Goal: Task Accomplishment & Management: Complete application form

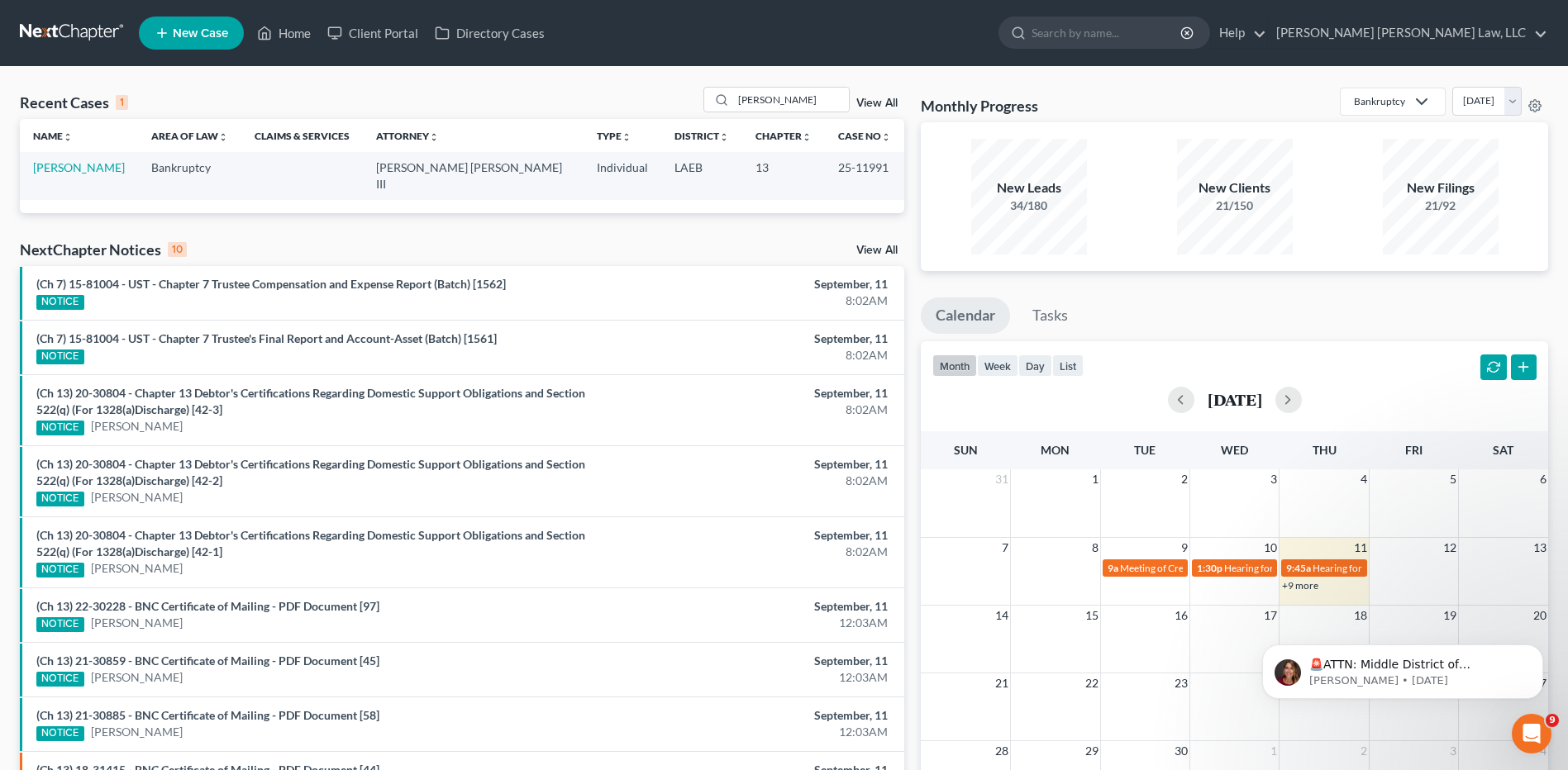
click at [81, 26] on link at bounding box center [73, 33] width 106 height 30
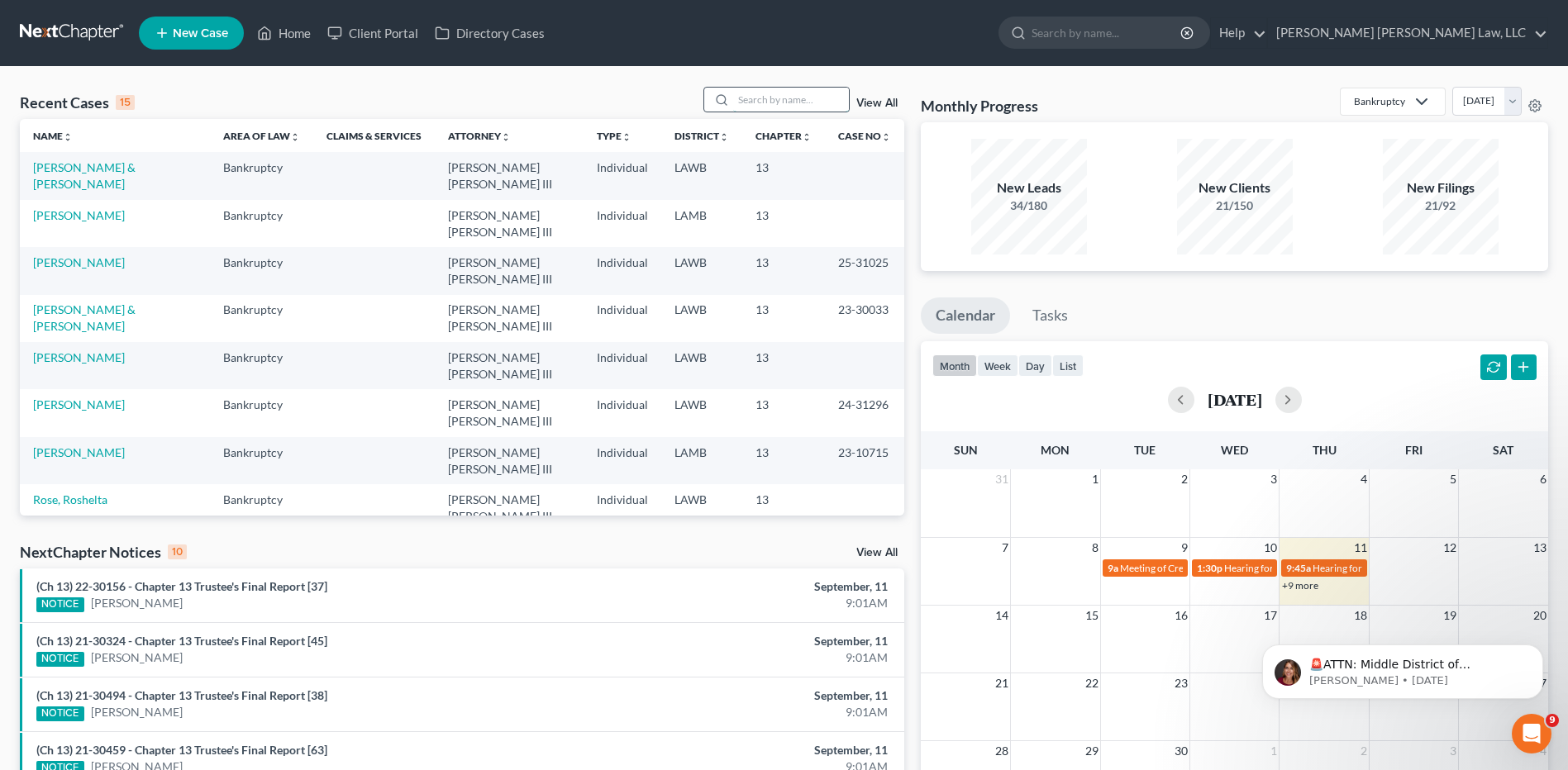
click at [754, 101] on input "search" at bounding box center [790, 100] width 115 height 24
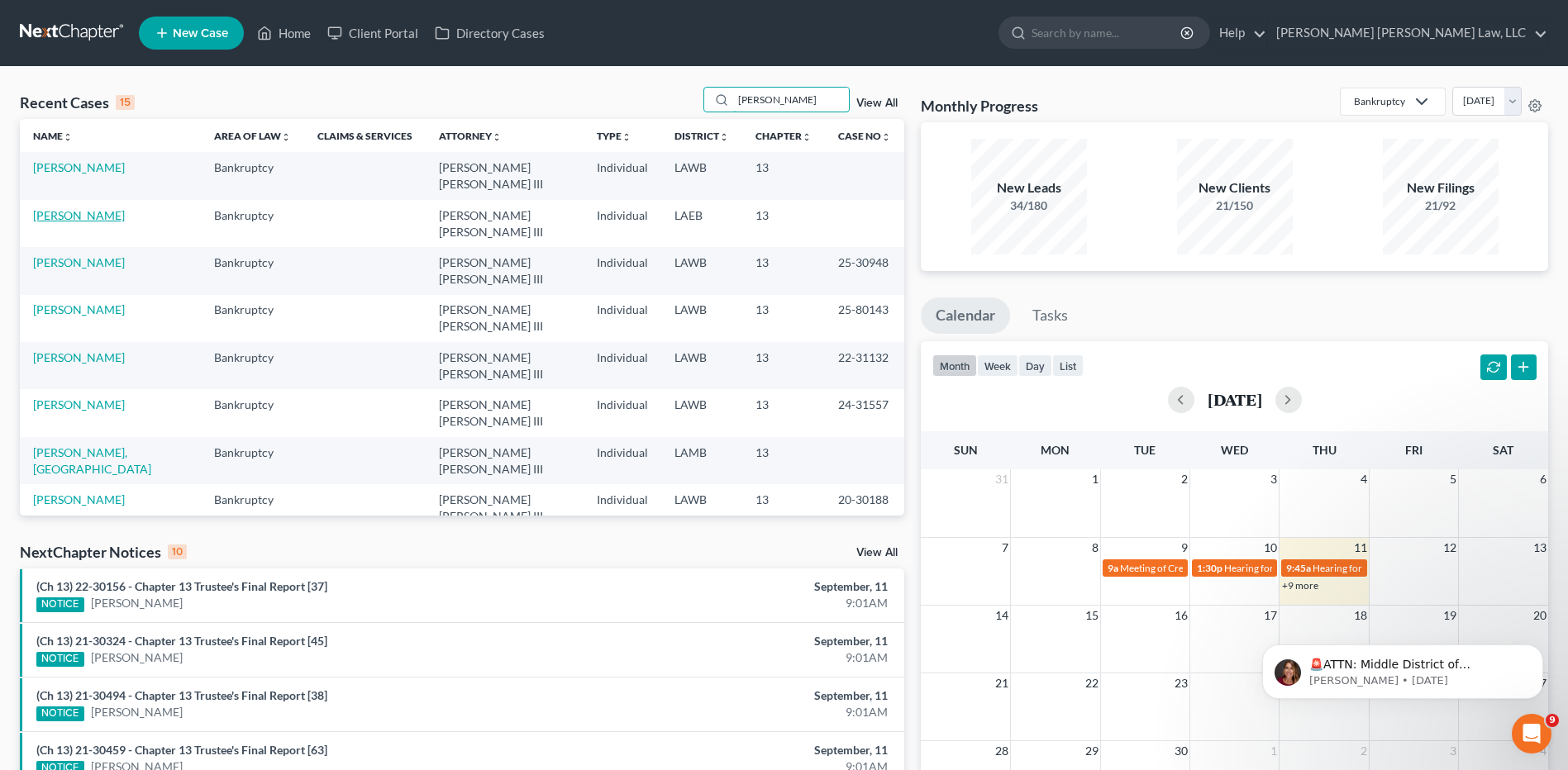
type input "[PERSON_NAME]"
click at [79, 208] on link "[PERSON_NAME]" at bounding box center [79, 215] width 92 height 14
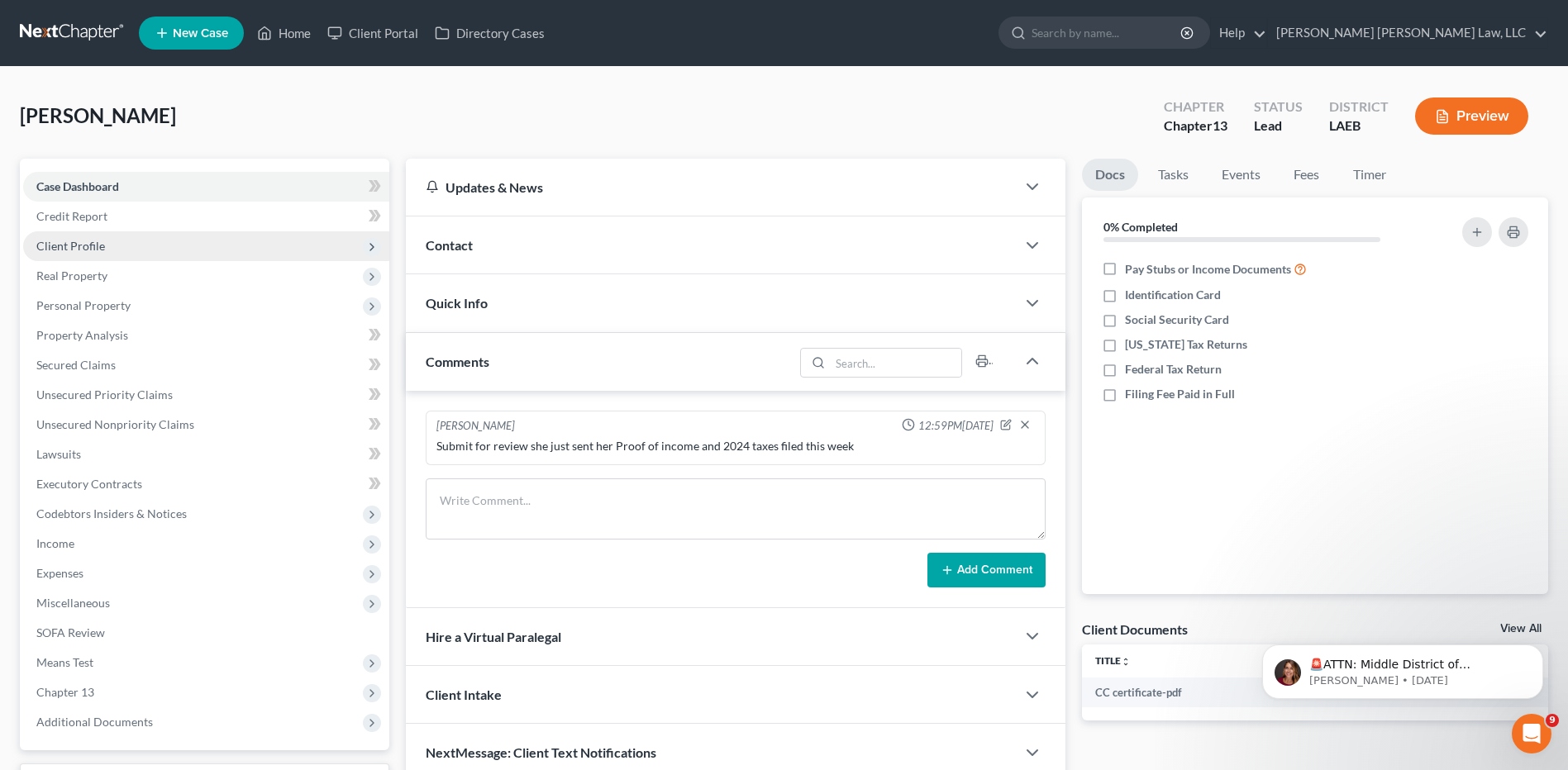
click at [61, 243] on span "Client Profile" at bounding box center [70, 246] width 69 height 14
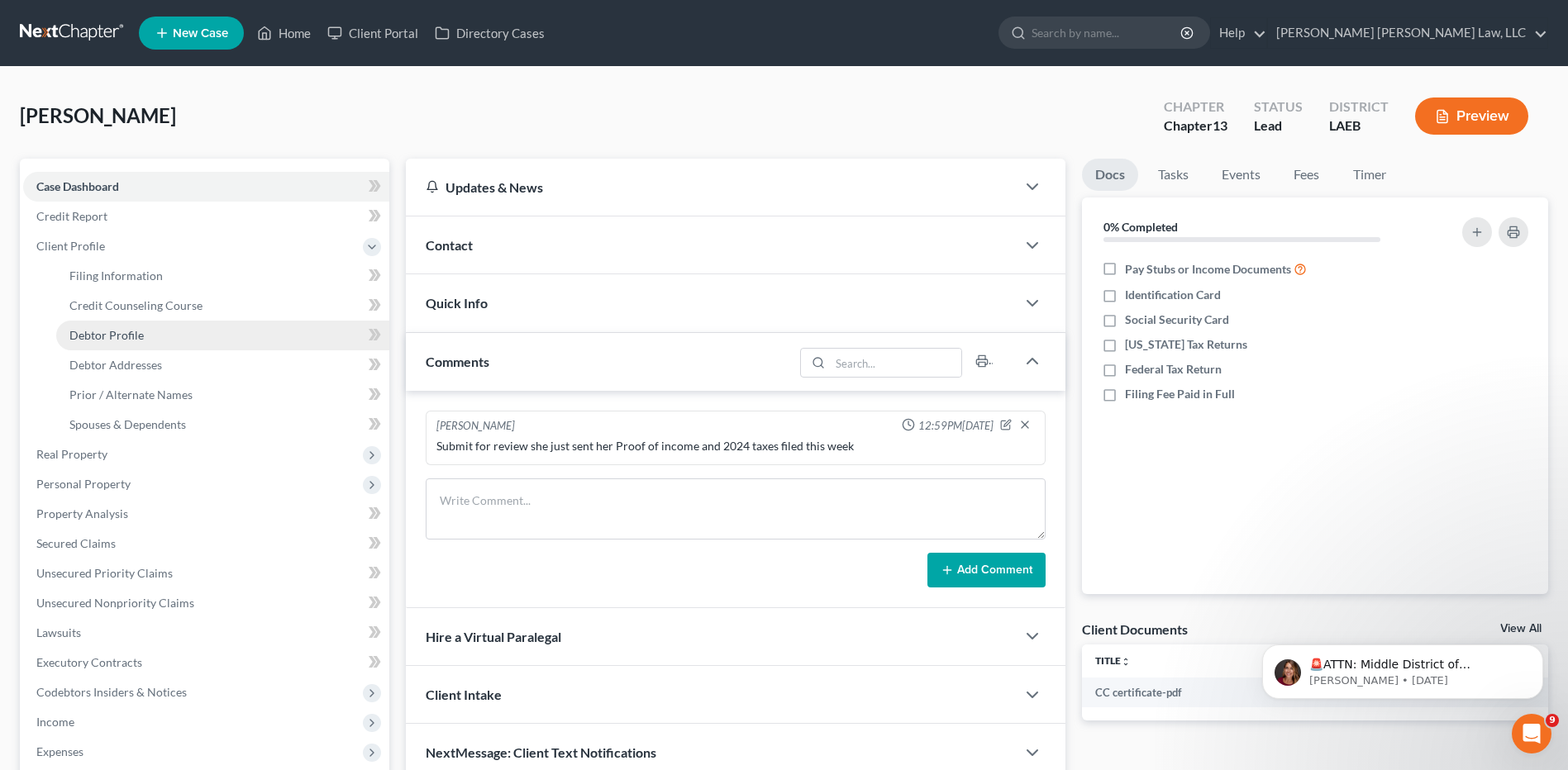
click at [121, 332] on span "Debtor Profile" at bounding box center [107, 335] width 75 height 14
select select "0"
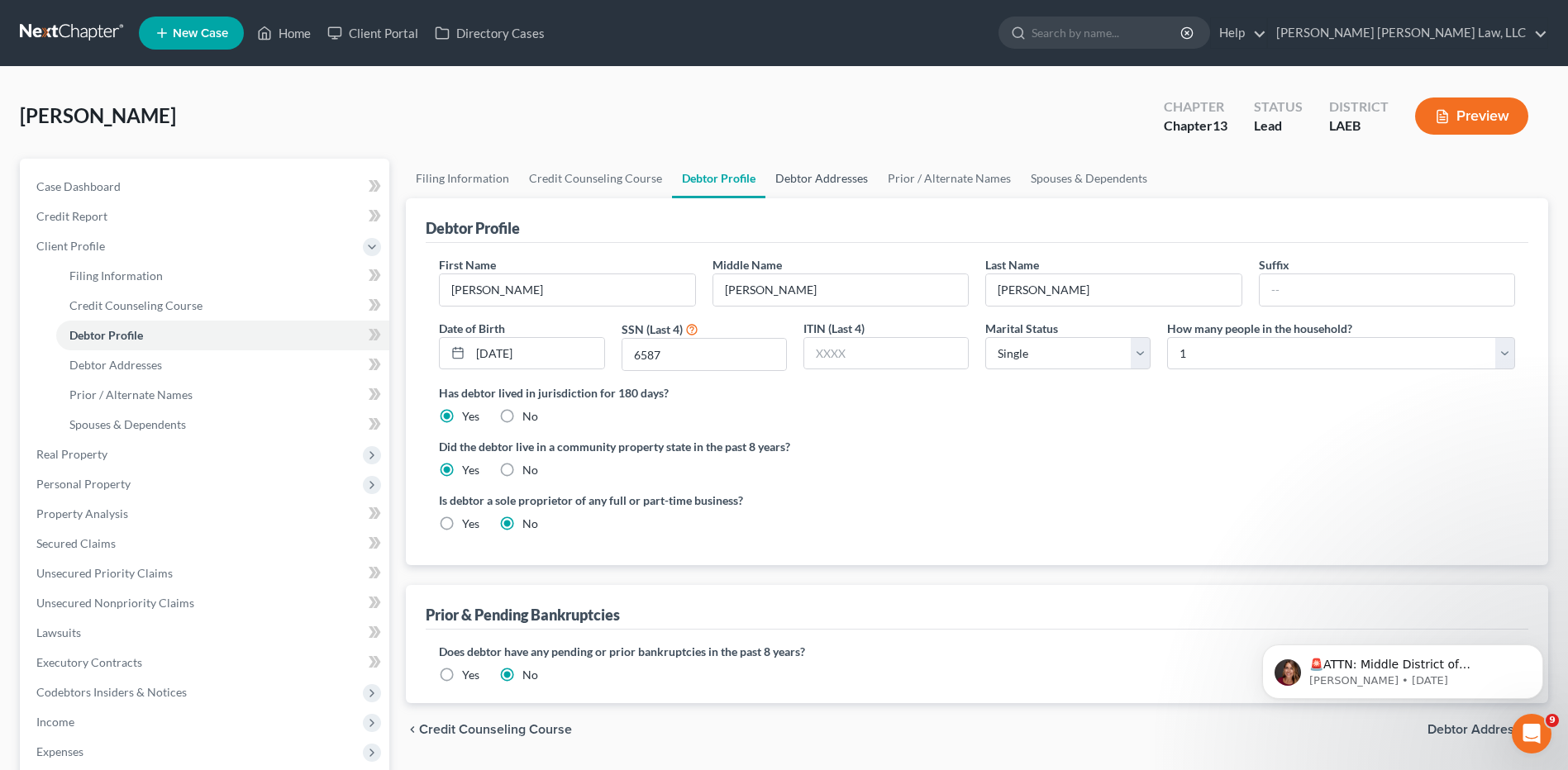
click at [819, 182] on link "Debtor Addresses" at bounding box center [821, 179] width 112 height 40
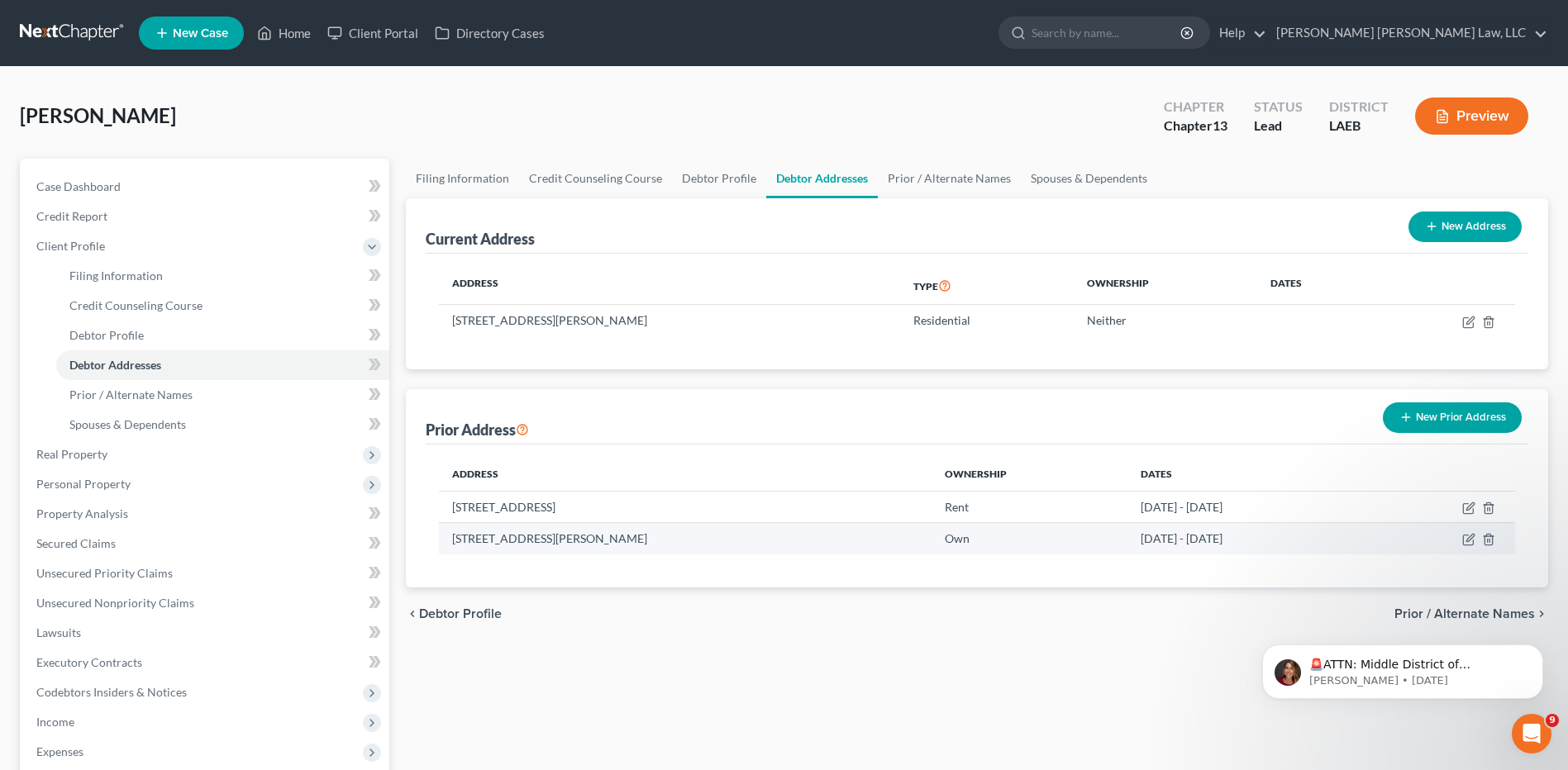
click at [1461, 539] on td at bounding box center [1441, 539] width 147 height 31
click at [1463, 539] on icon "button" at bounding box center [1467, 540] width 10 height 10
select select "19"
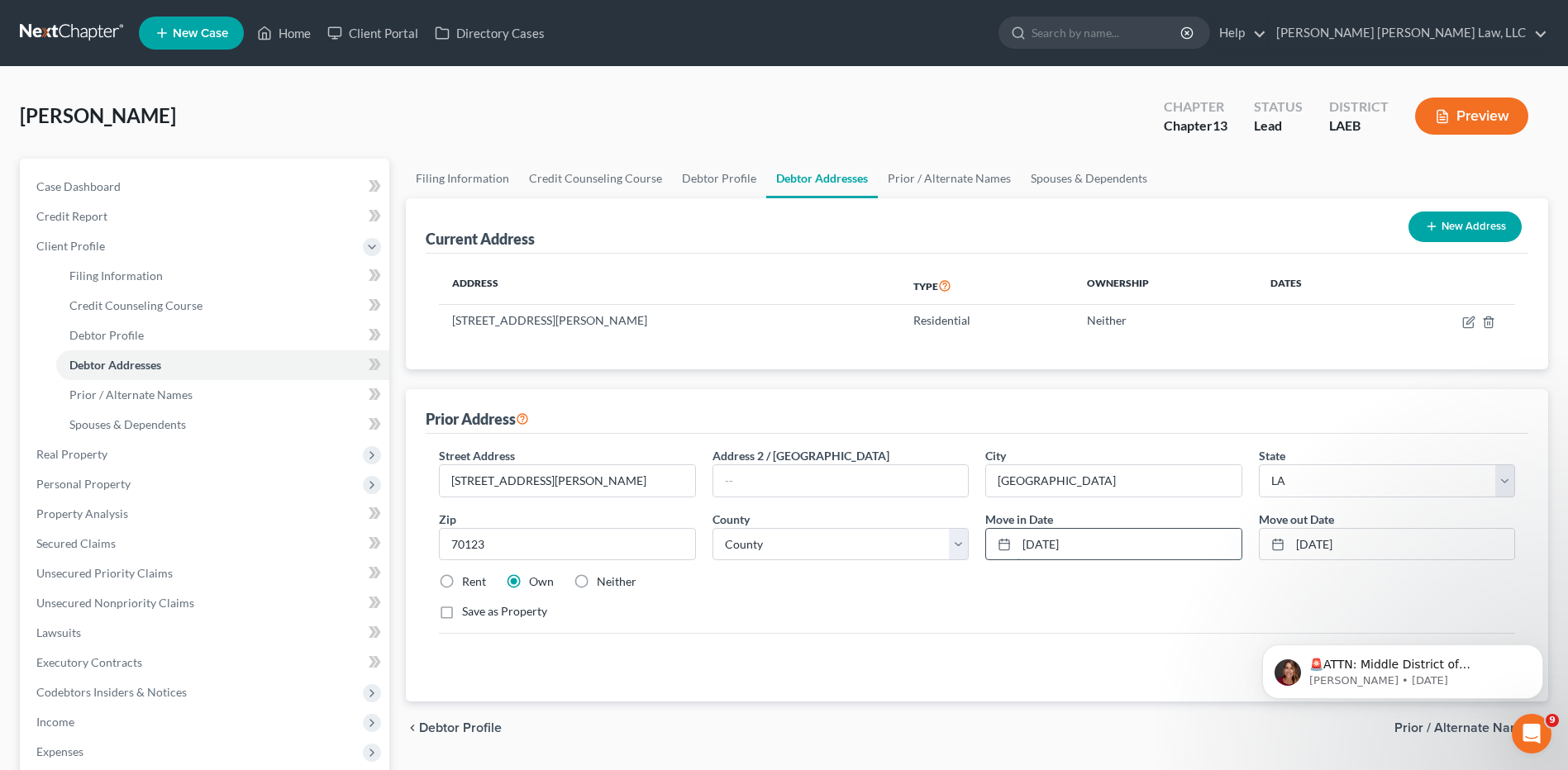
click at [1097, 546] on input "[DATE]" at bounding box center [1129, 544] width 224 height 31
type input "[DATE]"
click at [926, 171] on link "Prior / Alternate Names" at bounding box center [949, 179] width 143 height 40
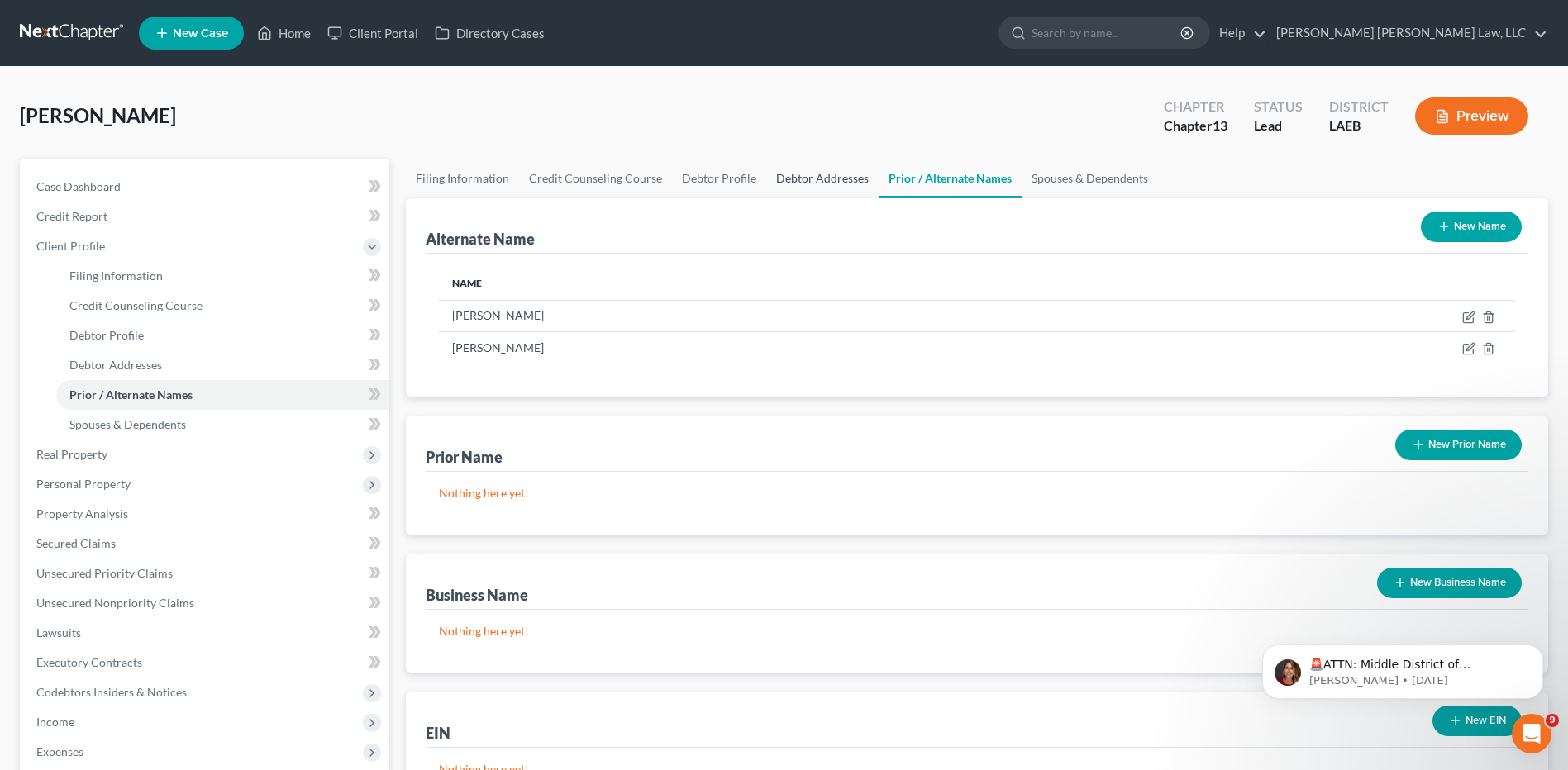
click at [795, 180] on link "Debtor Addresses" at bounding box center [821, 179] width 112 height 40
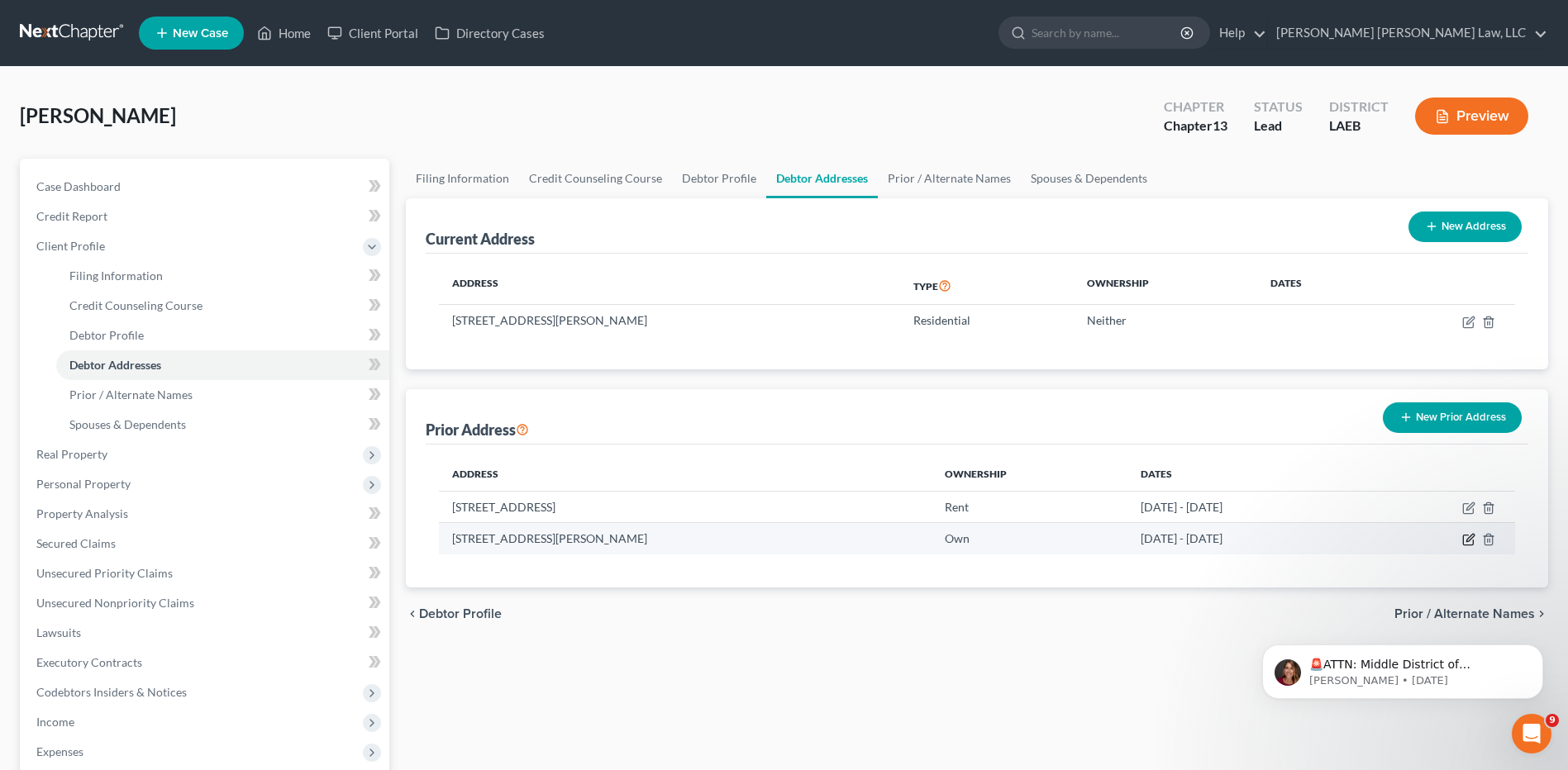
click at [1470, 542] on icon "button" at bounding box center [1470, 538] width 8 height 8
select select "19"
select select "25"
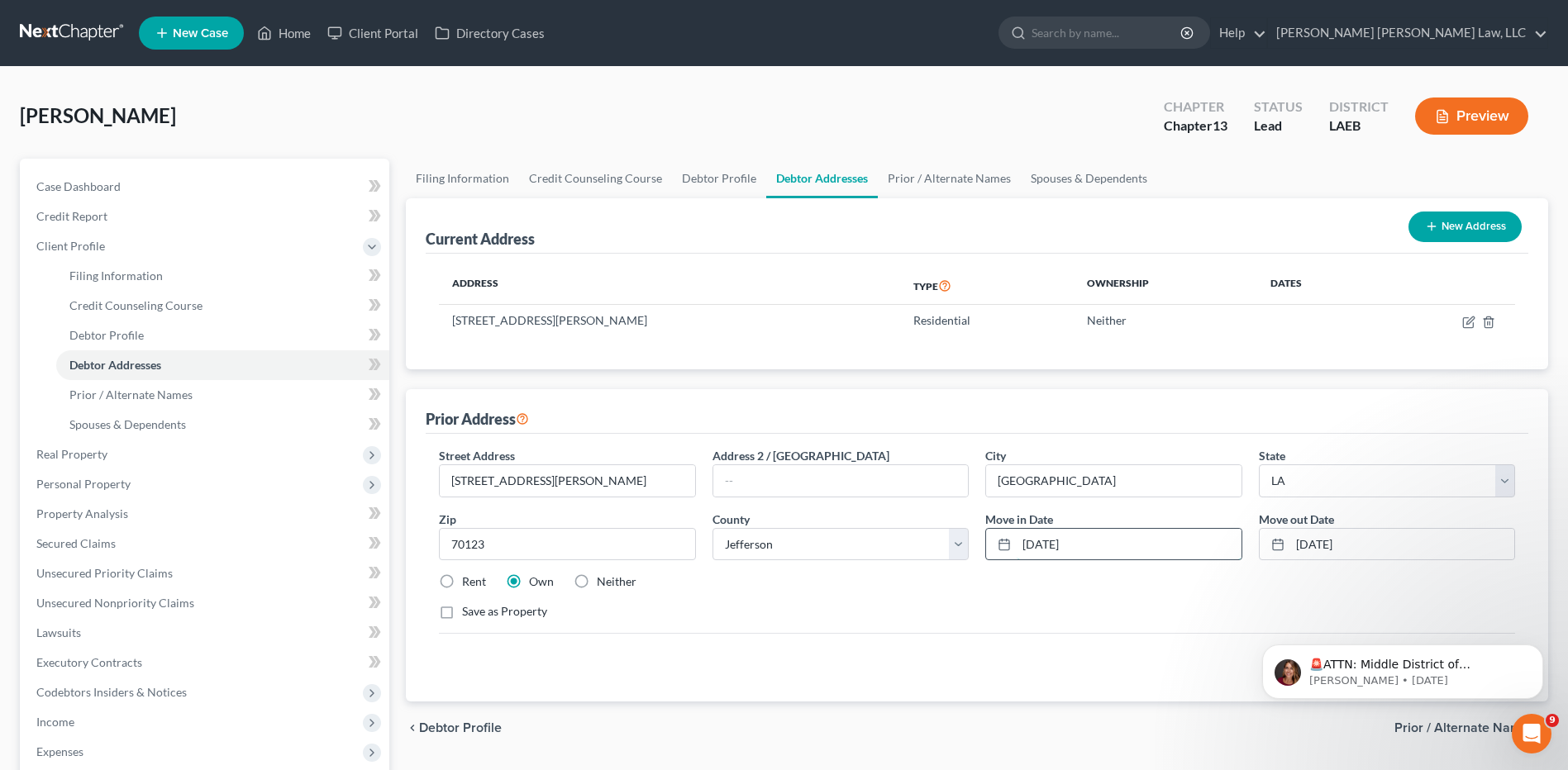
click at [1116, 547] on input "[DATE]" at bounding box center [1129, 544] width 224 height 31
type input "[DATE]"
click at [1156, 415] on div "Prior Address" at bounding box center [977, 411] width 1103 height 44
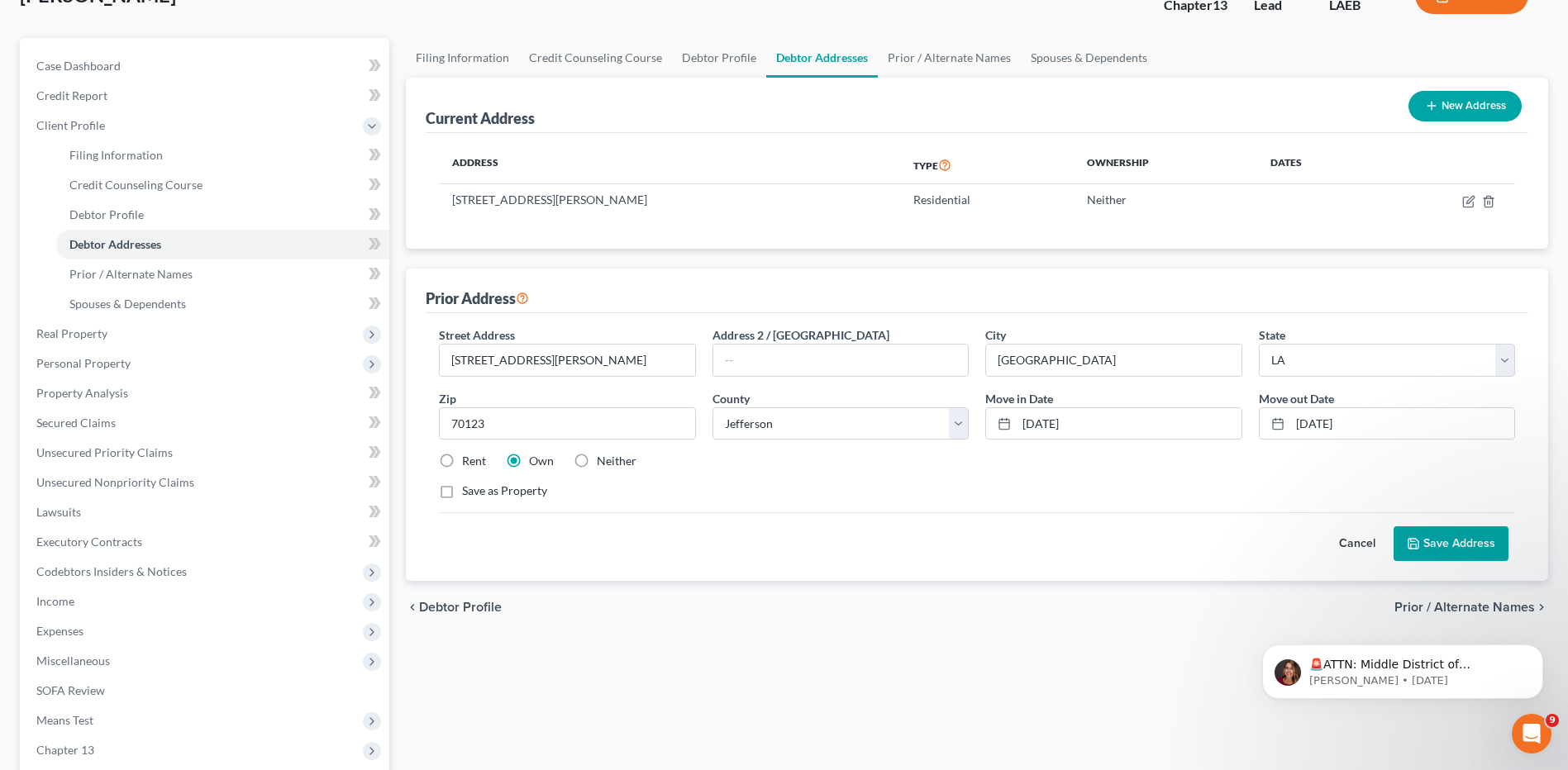
scroll to position [317, 0]
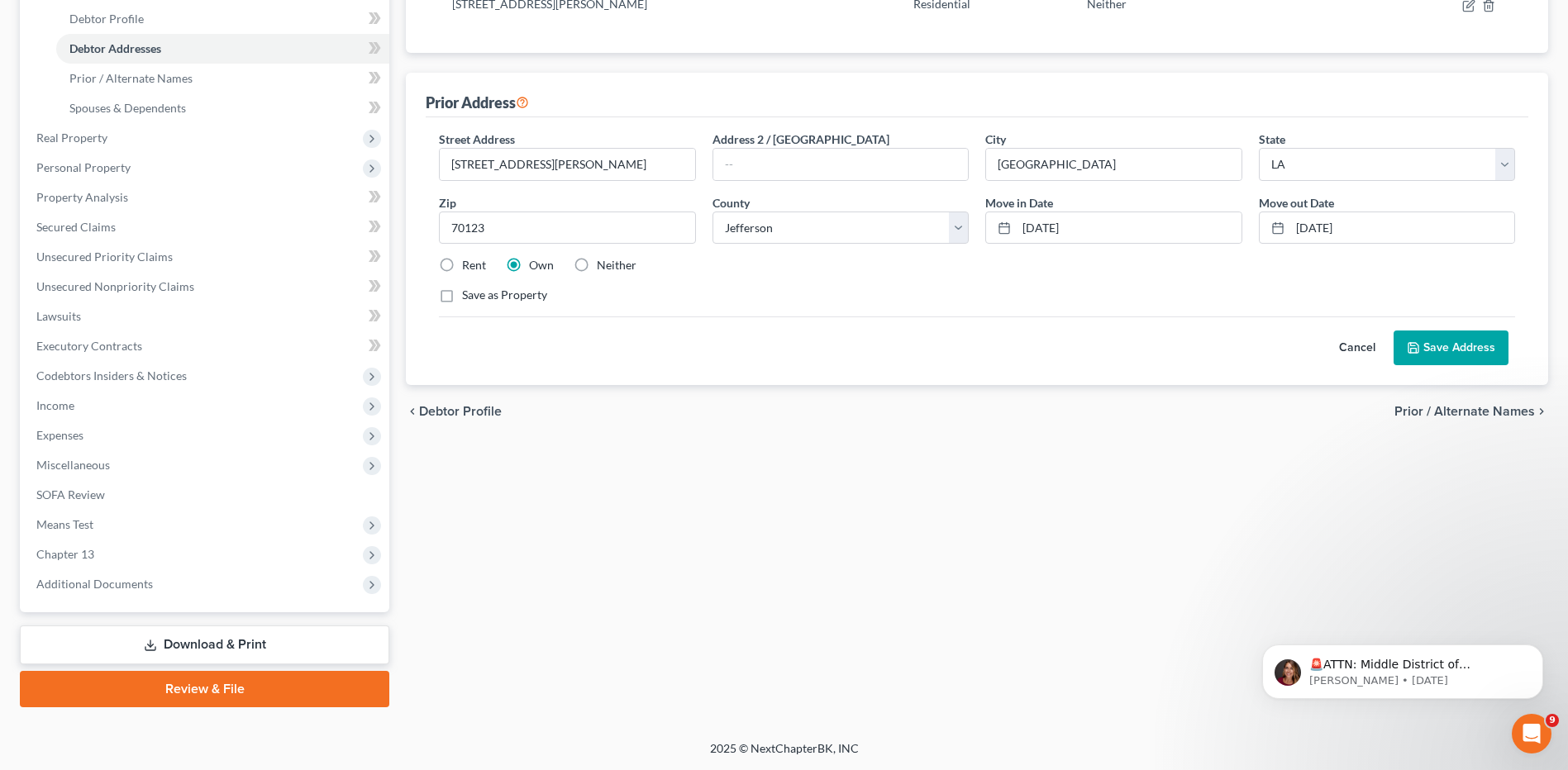
click at [1459, 330] on div "Cancel Save Address" at bounding box center [976, 341] width 1076 height 49
click at [1453, 347] on button "Save Address" at bounding box center [1451, 348] width 115 height 35
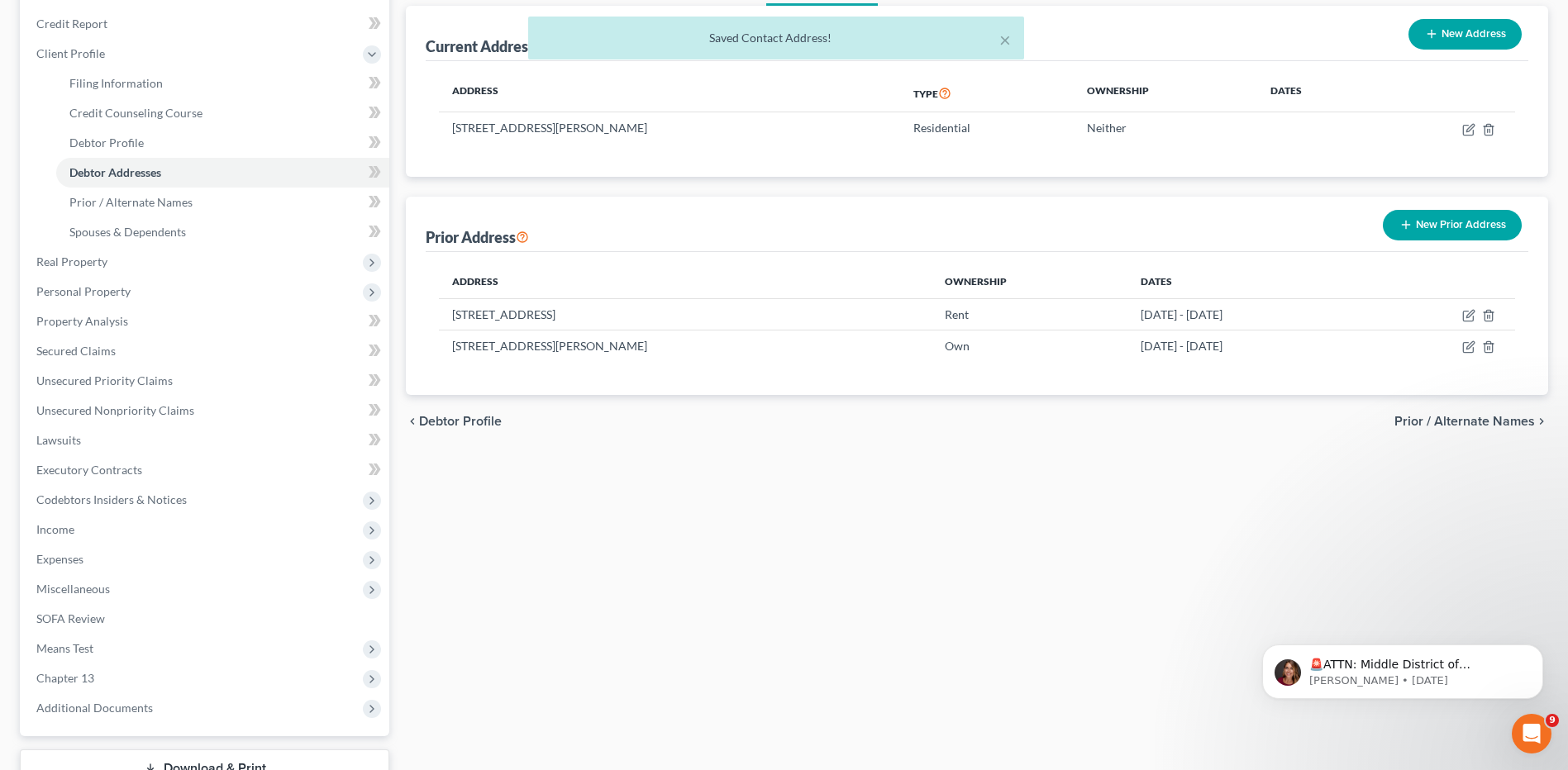
scroll to position [151, 0]
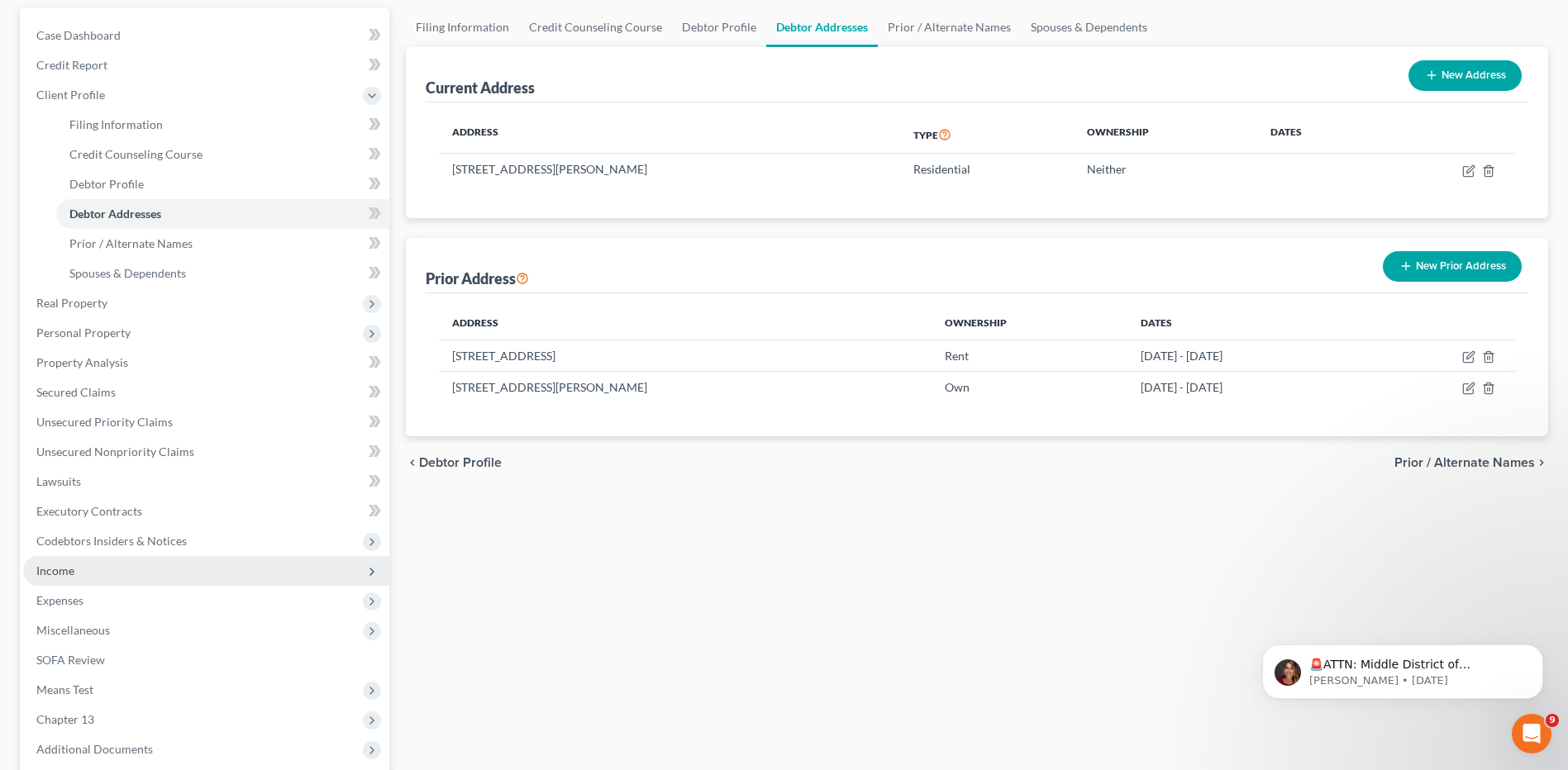
click at [65, 568] on span "Income" at bounding box center [56, 570] width 38 height 14
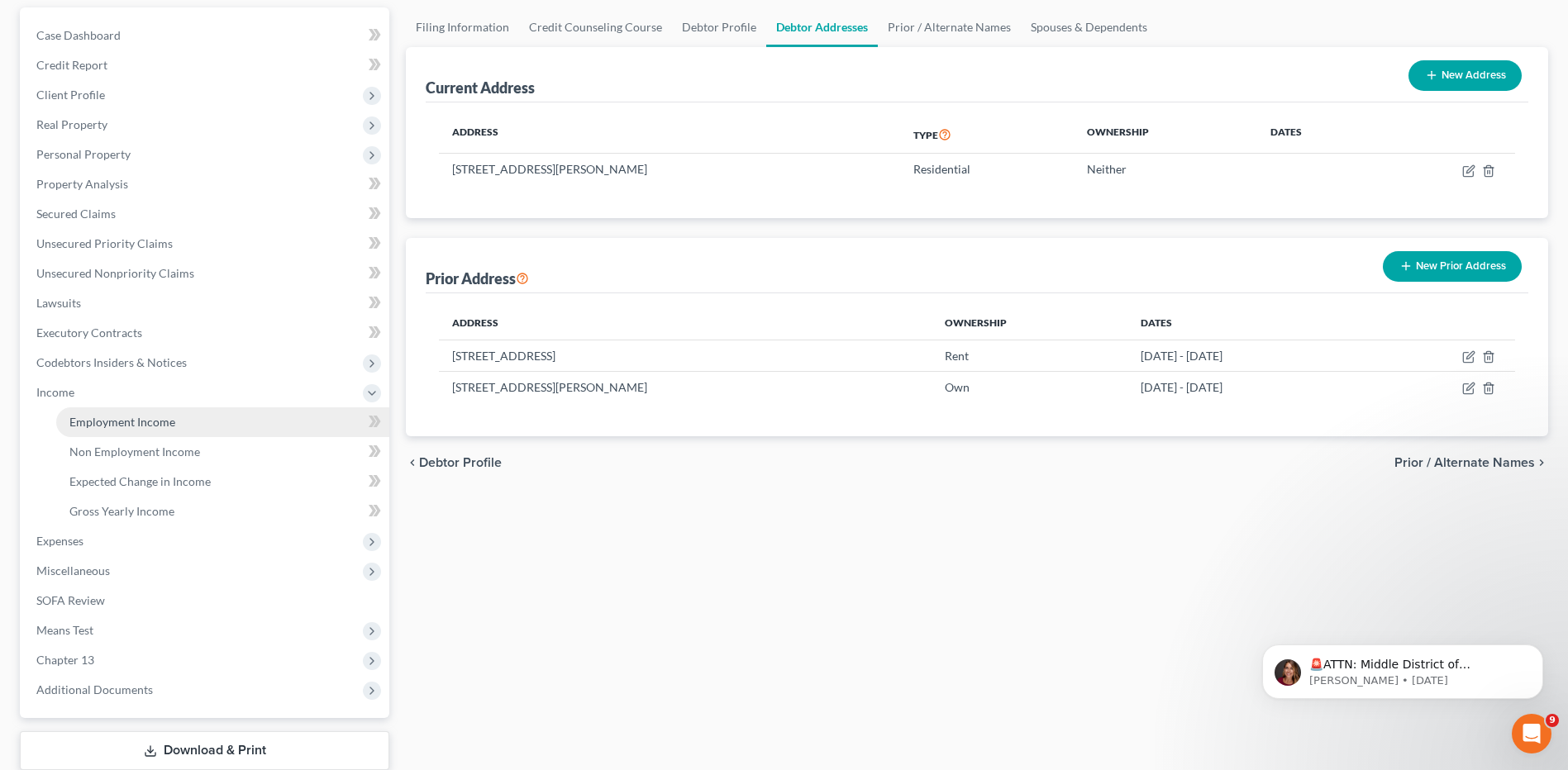
click at [100, 415] on span "Employment Income" at bounding box center [122, 422] width 106 height 14
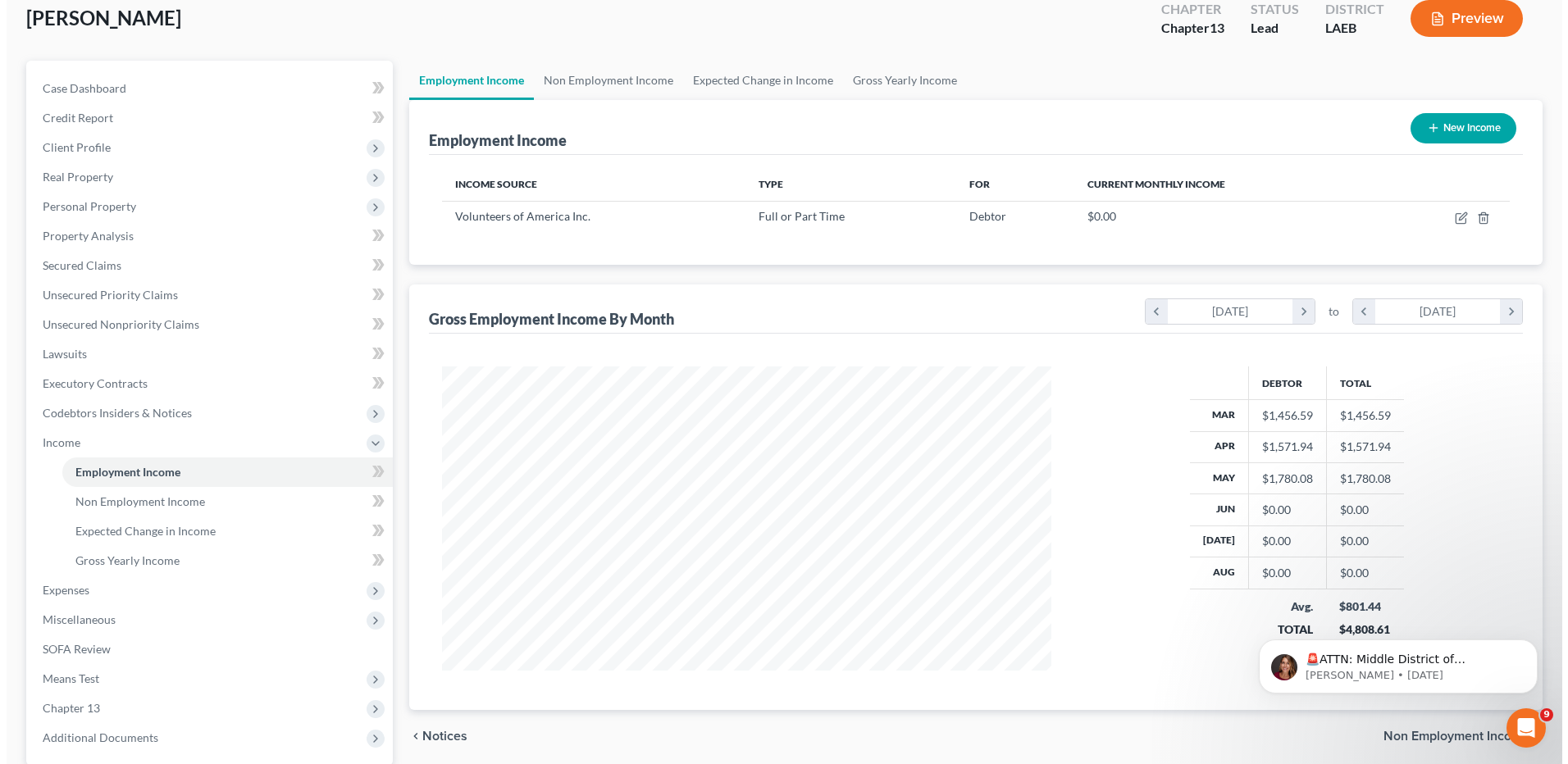
scroll to position [164, 0]
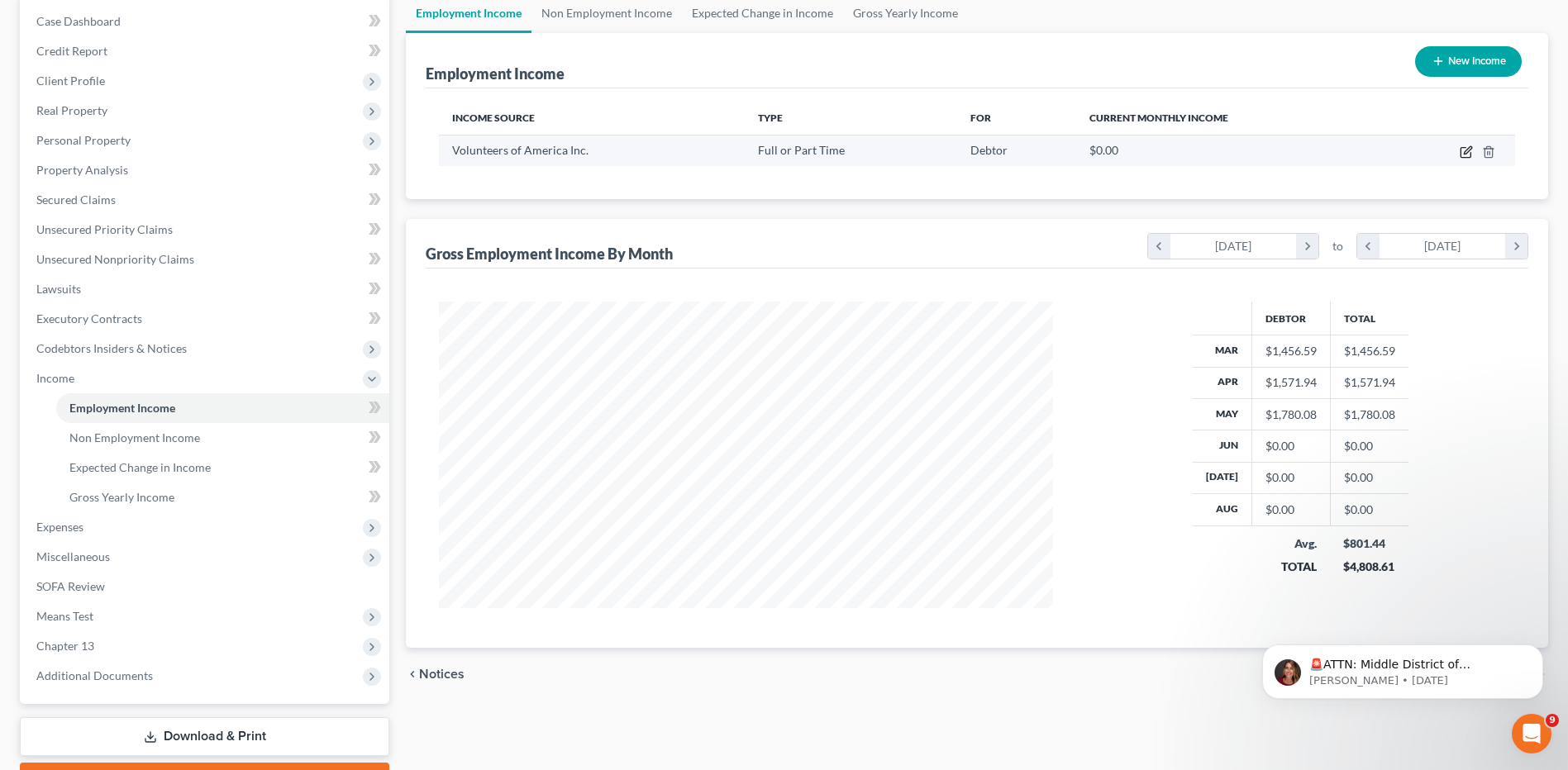
click at [1460, 148] on icon "button" at bounding box center [1466, 152] width 13 height 13
select select "0"
select select "19"
select select "2"
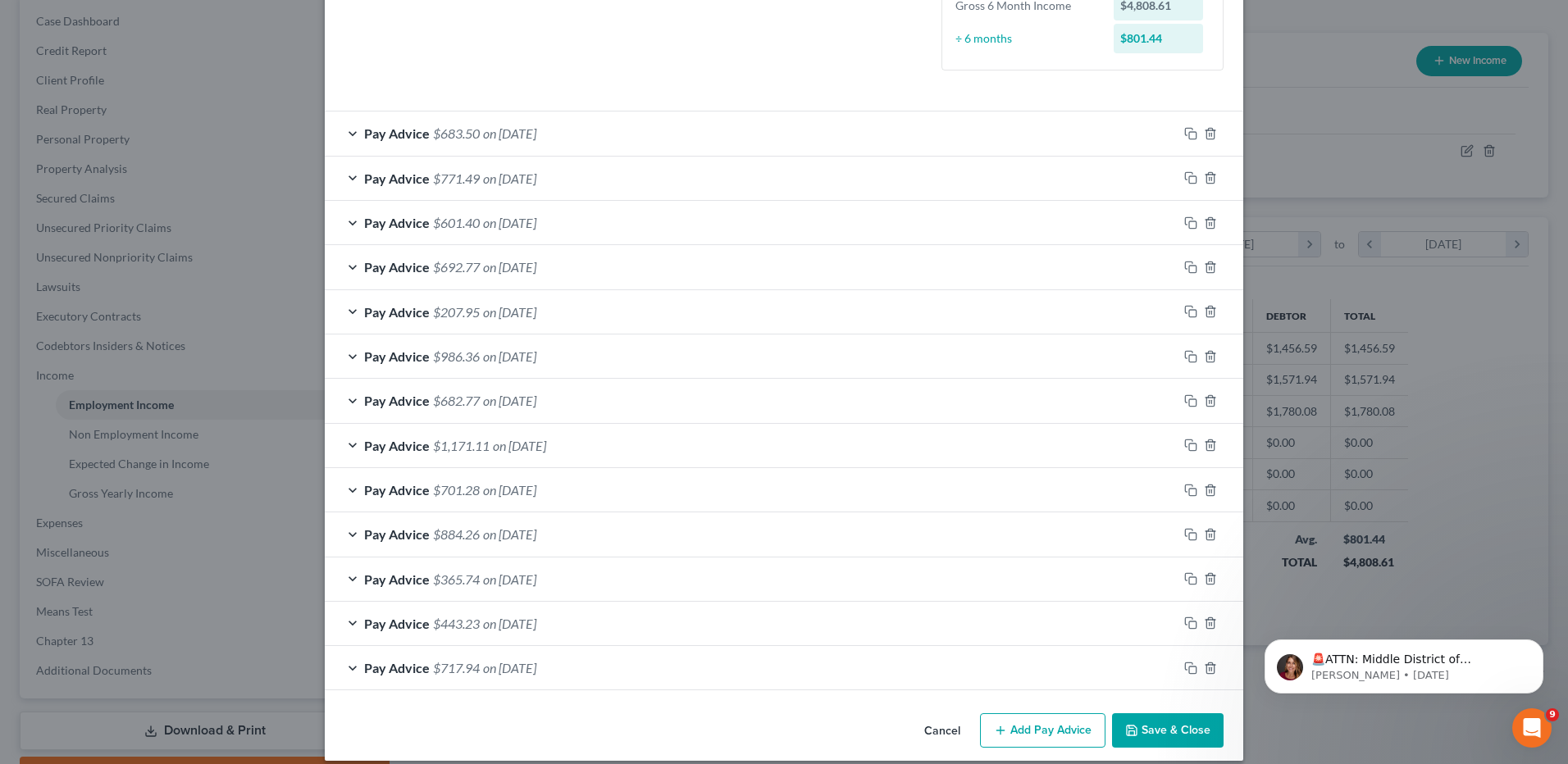
scroll to position [492, 0]
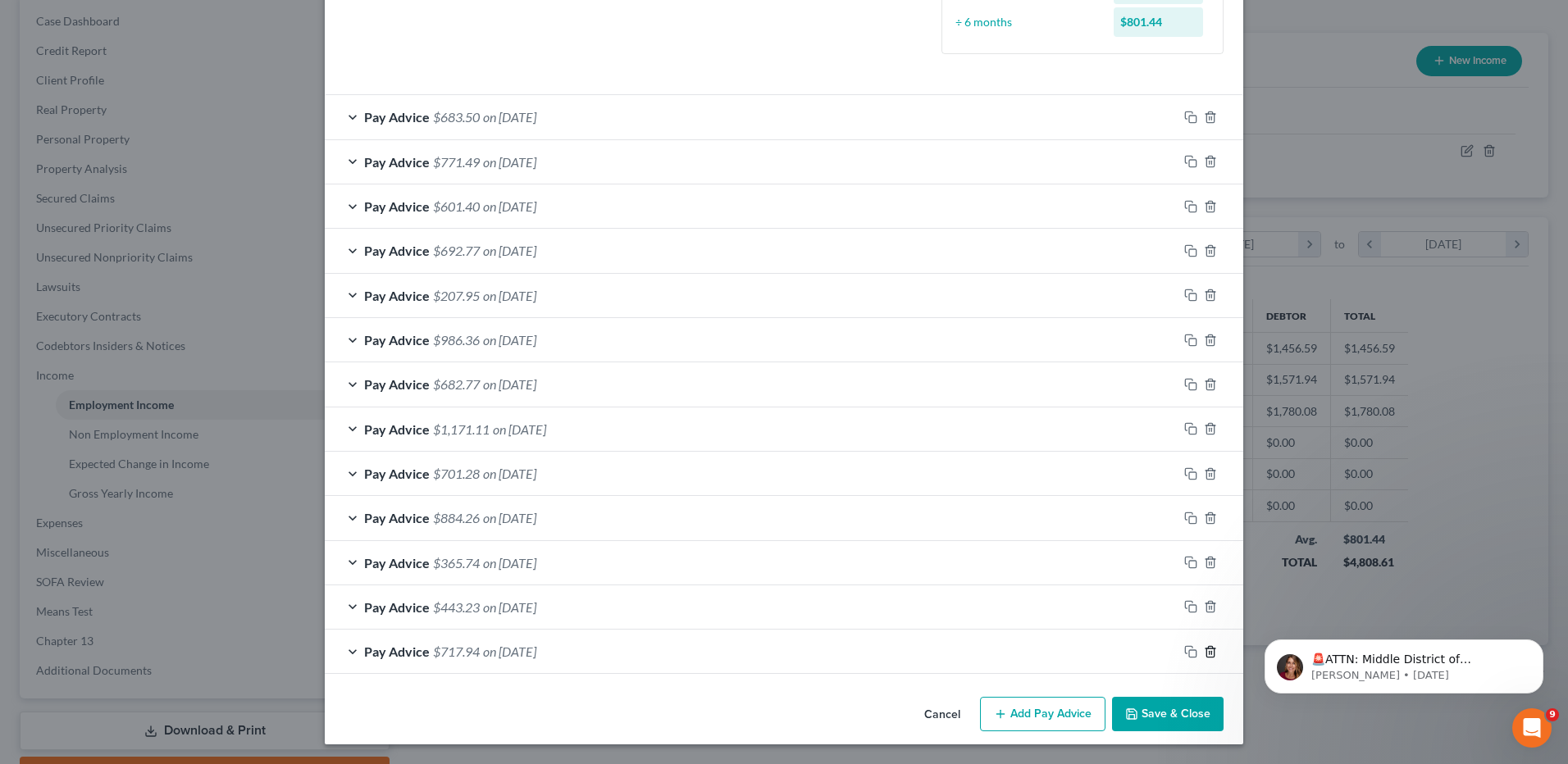
click at [1207, 652] on icon "button" at bounding box center [1210, 651] width 13 height 13
click at [1207, 652] on icon "button" at bounding box center [1210, 650] width 13 height 13
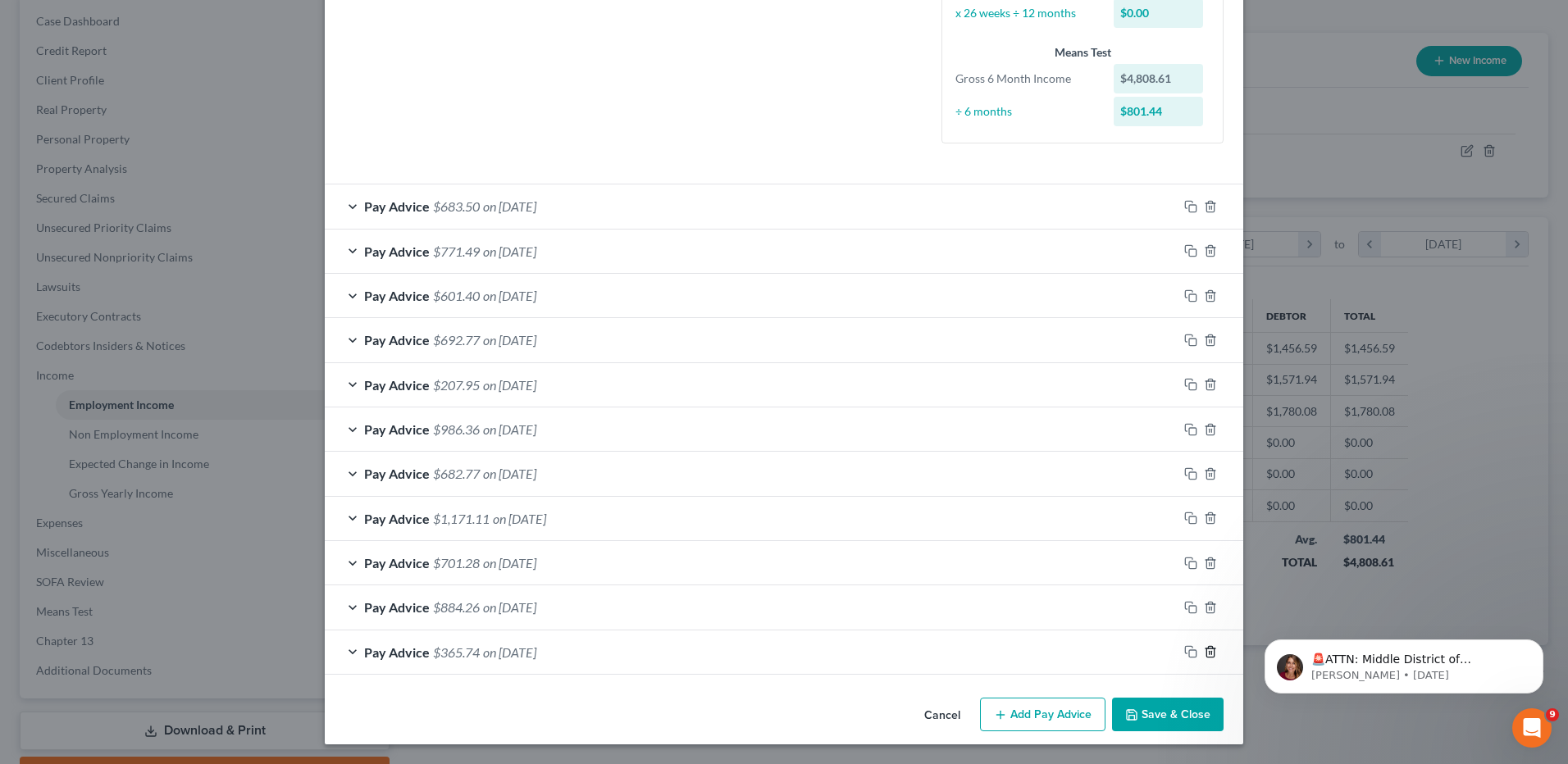
click at [1207, 652] on icon "button" at bounding box center [1210, 651] width 13 height 13
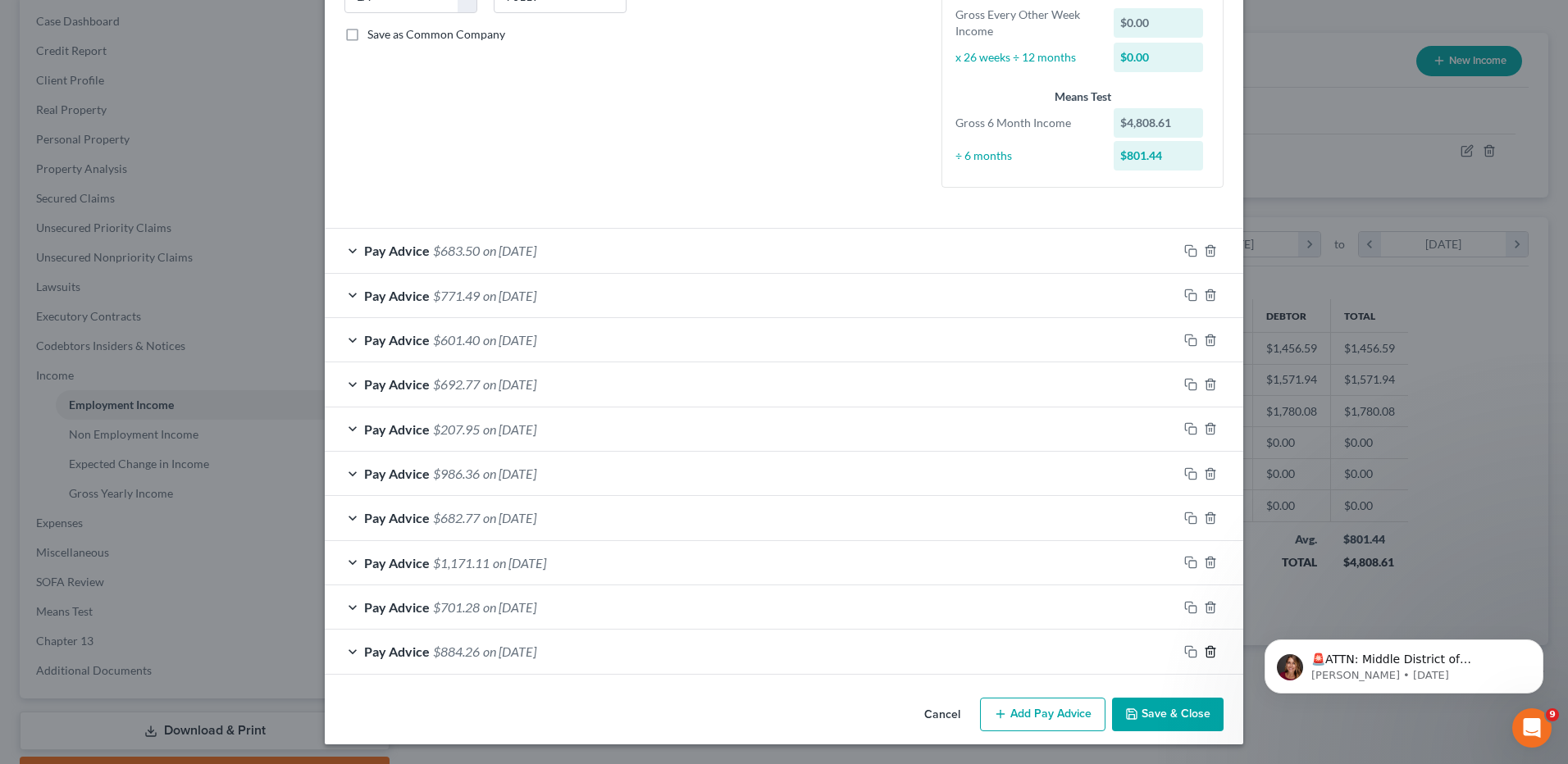
click at [1207, 652] on icon "button" at bounding box center [1210, 651] width 13 height 13
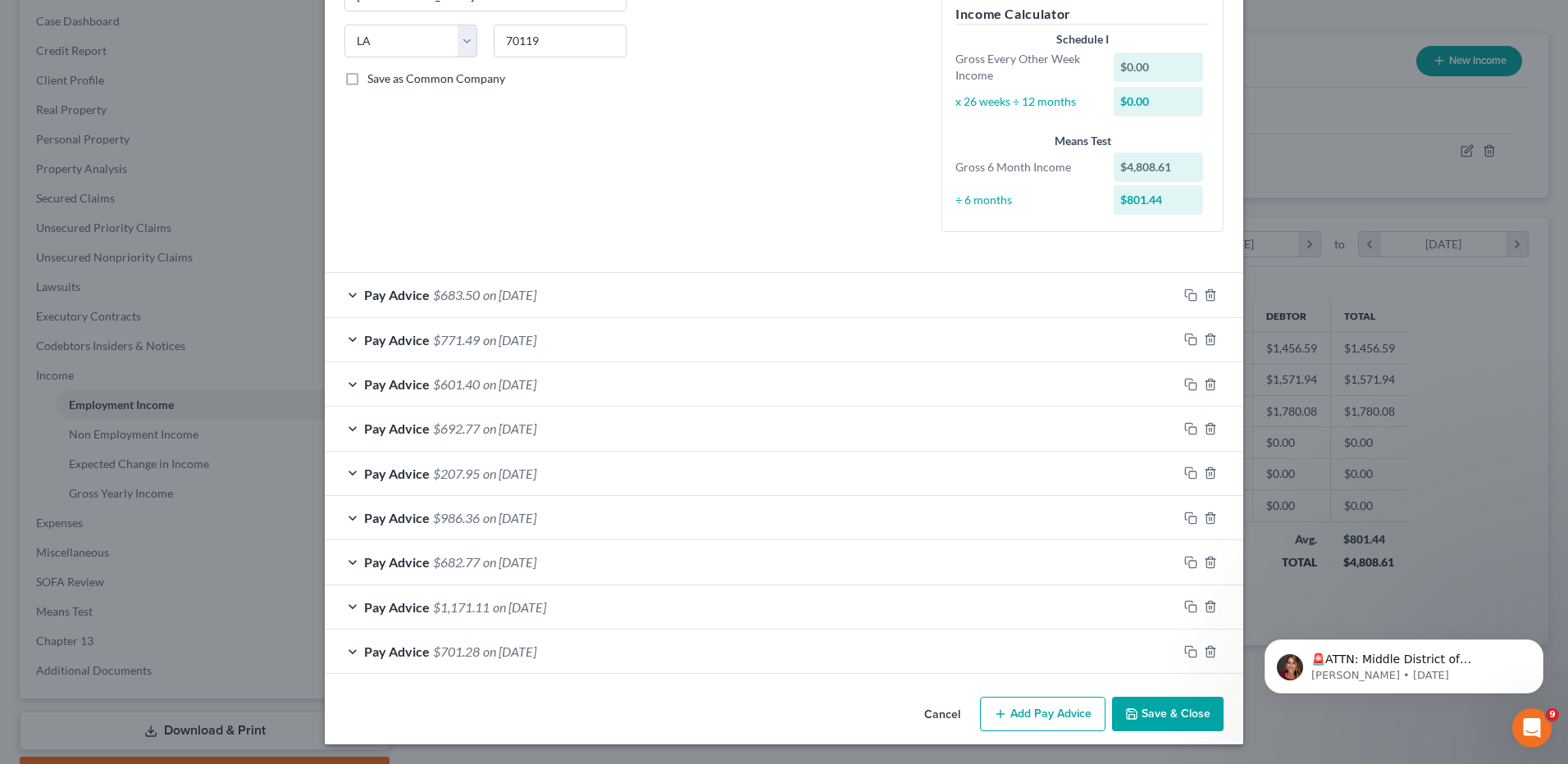
scroll to position [314, 0]
click at [1207, 652] on icon "button" at bounding box center [1210, 651] width 13 height 13
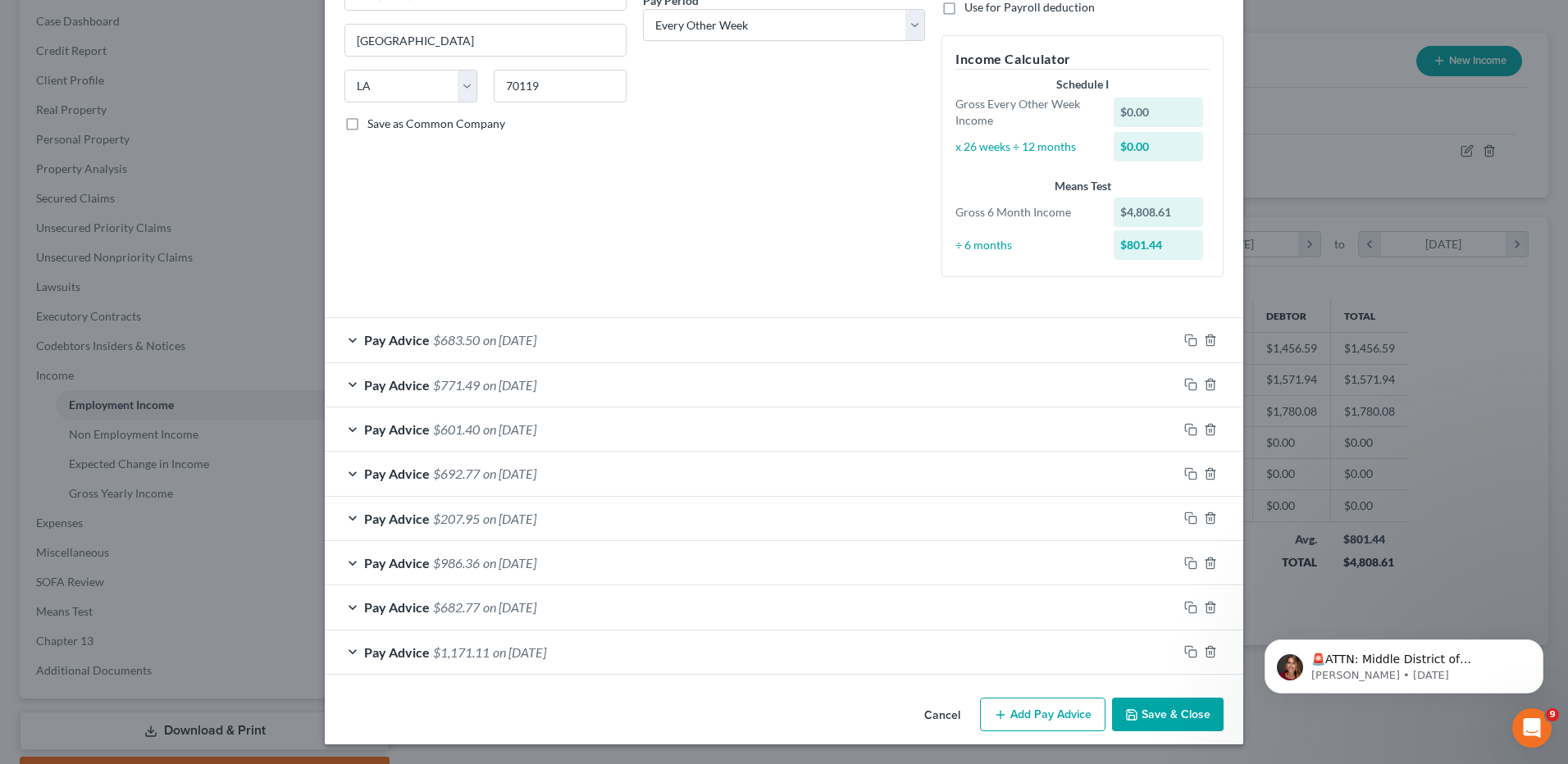
scroll to position [269, 0]
click at [1207, 652] on icon "button" at bounding box center [1210, 651] width 13 height 13
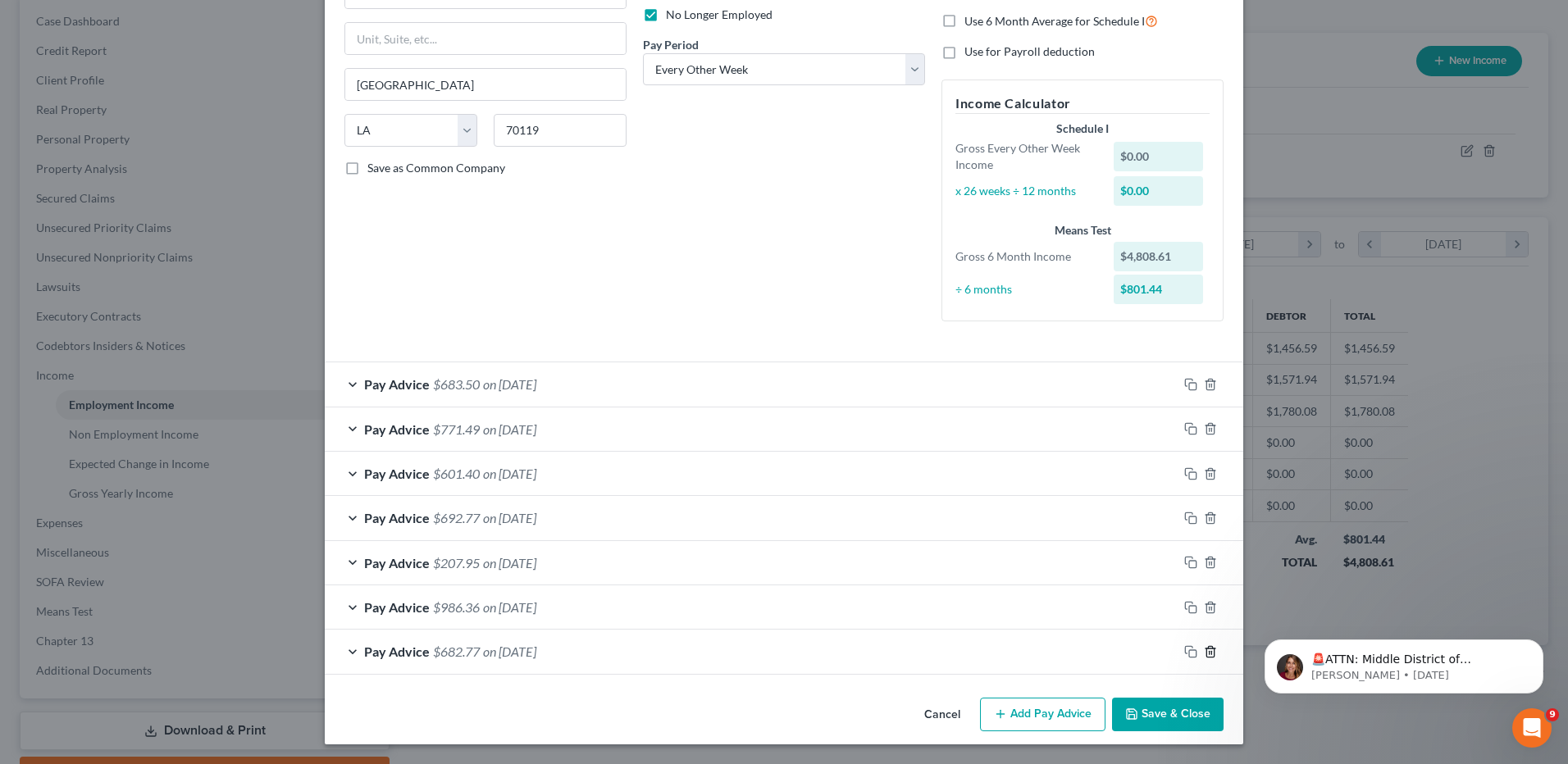
click at [1207, 652] on icon "button" at bounding box center [1210, 651] width 13 height 13
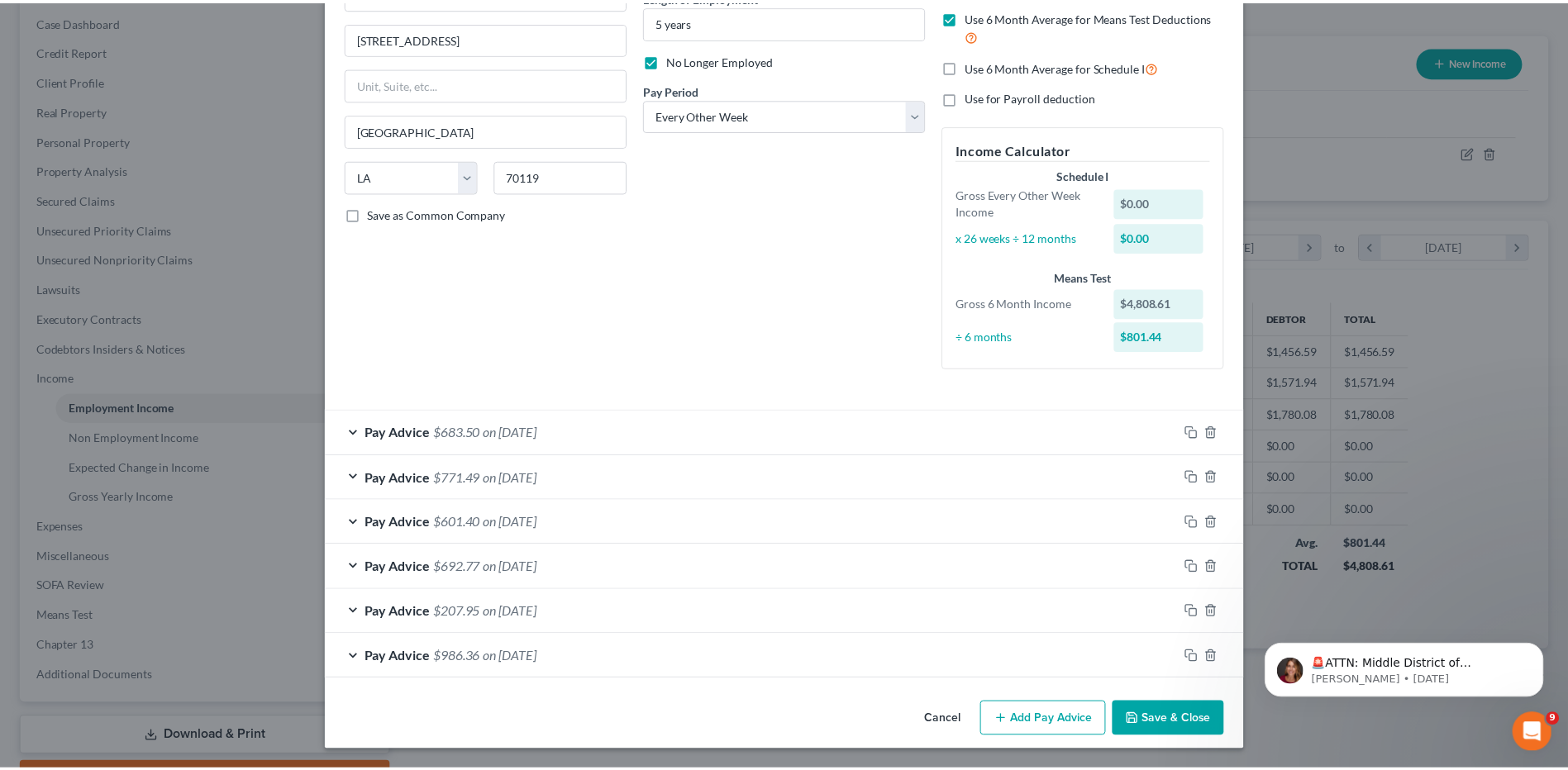
scroll to position [181, 0]
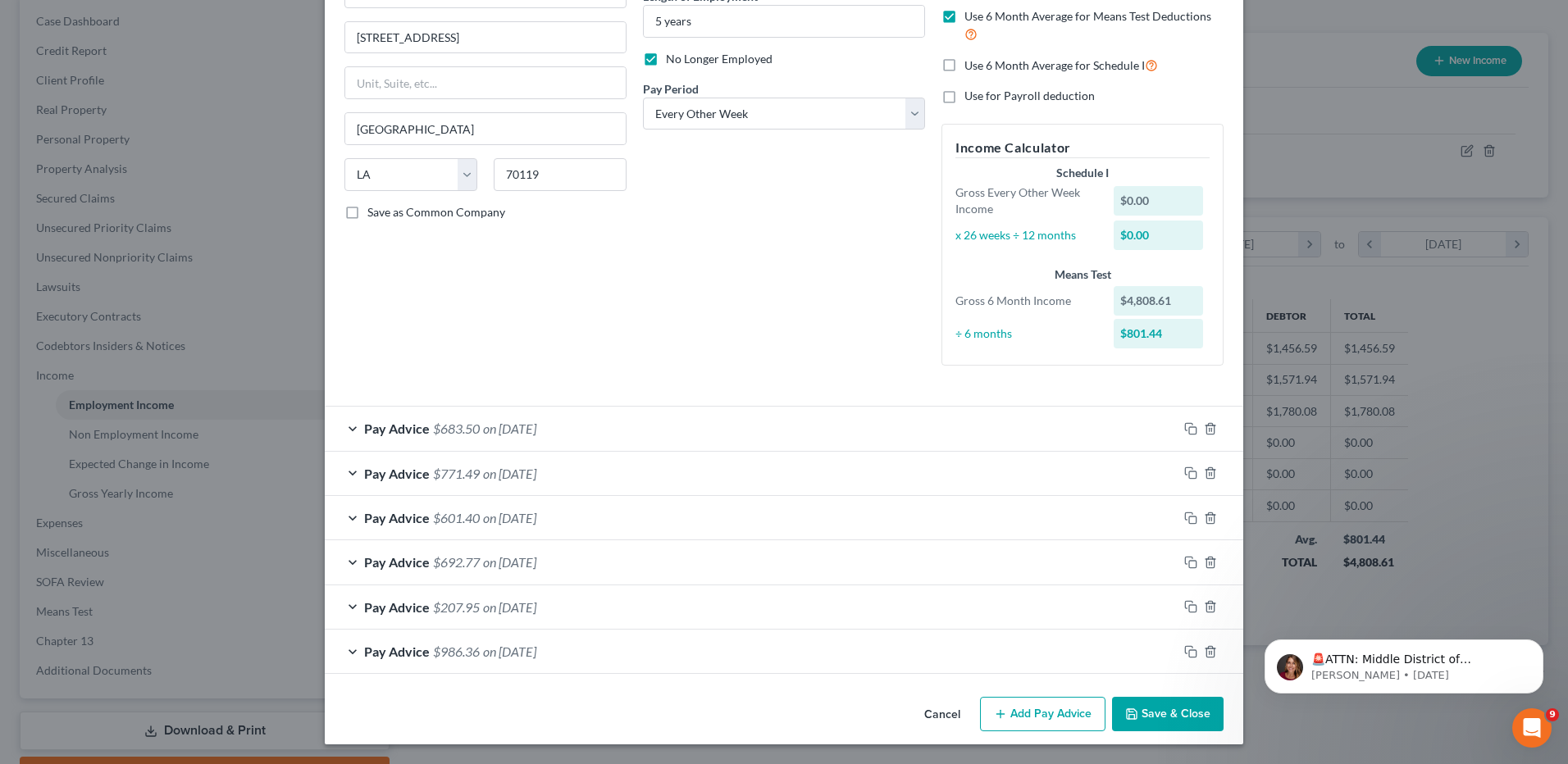
click at [1167, 704] on button "Save & Close" at bounding box center [1167, 714] width 111 height 34
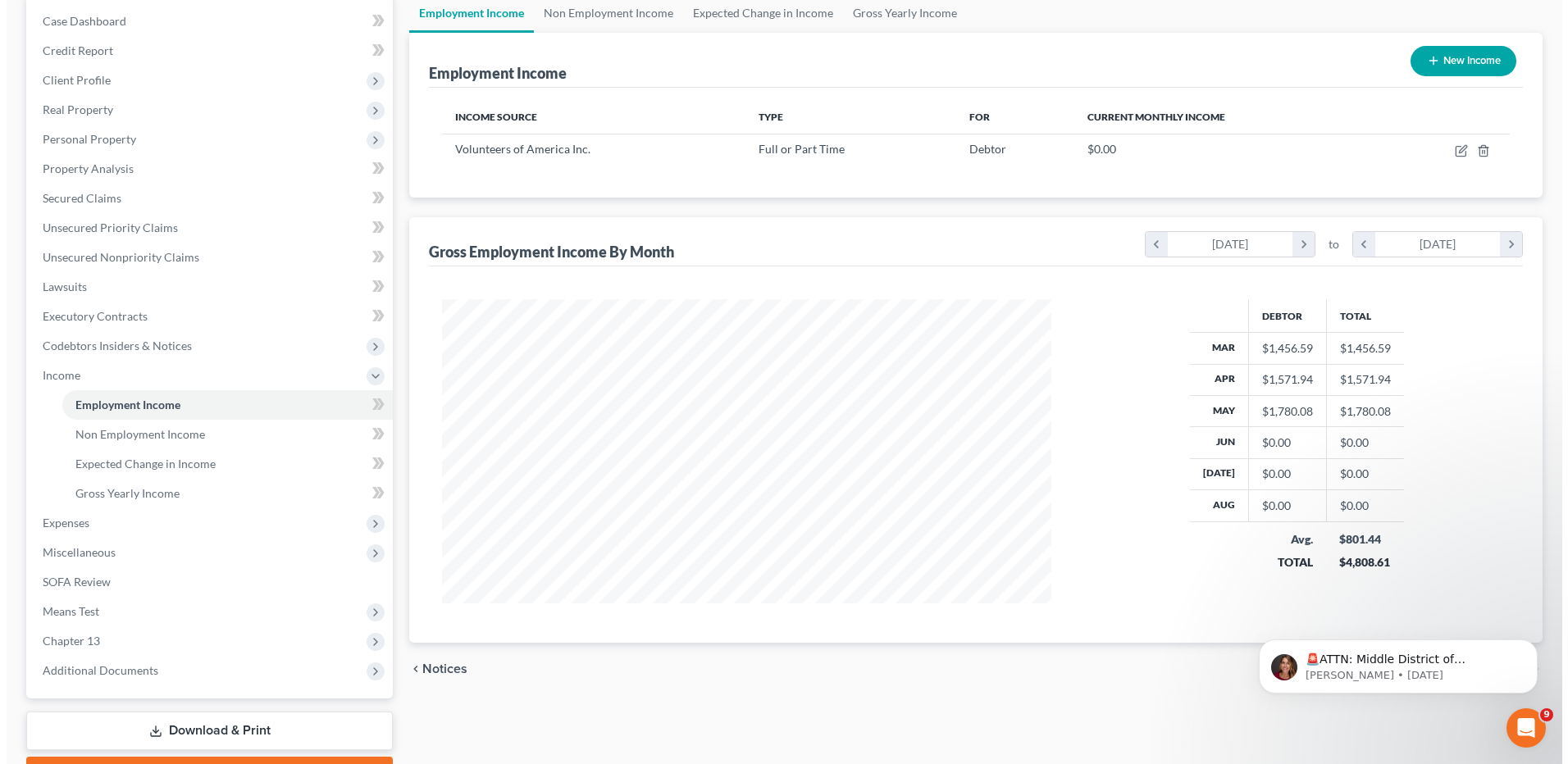
scroll to position [819661, 819521]
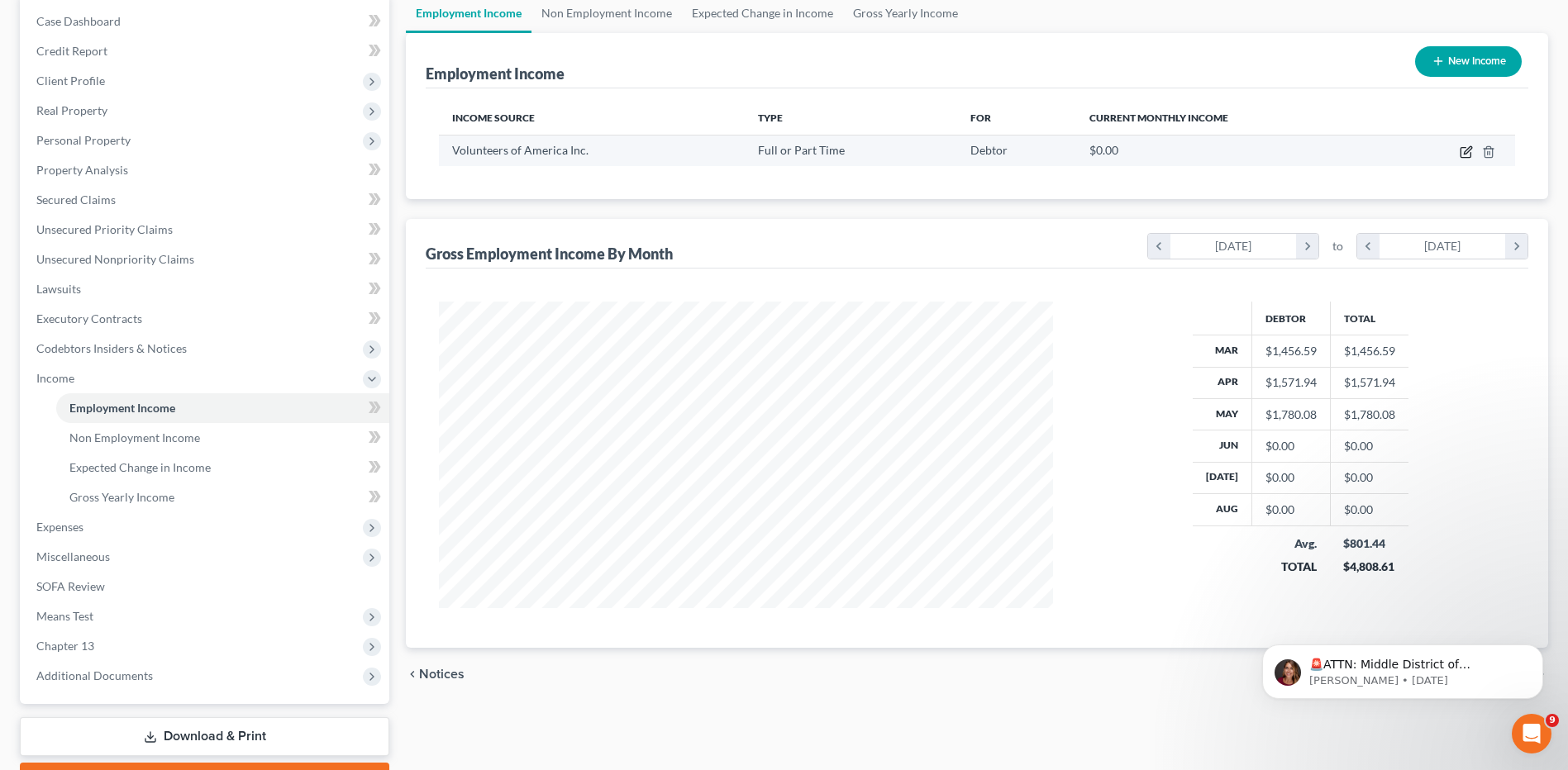
click at [1466, 146] on icon "button" at bounding box center [1466, 152] width 13 height 13
select select "0"
select select "19"
select select "2"
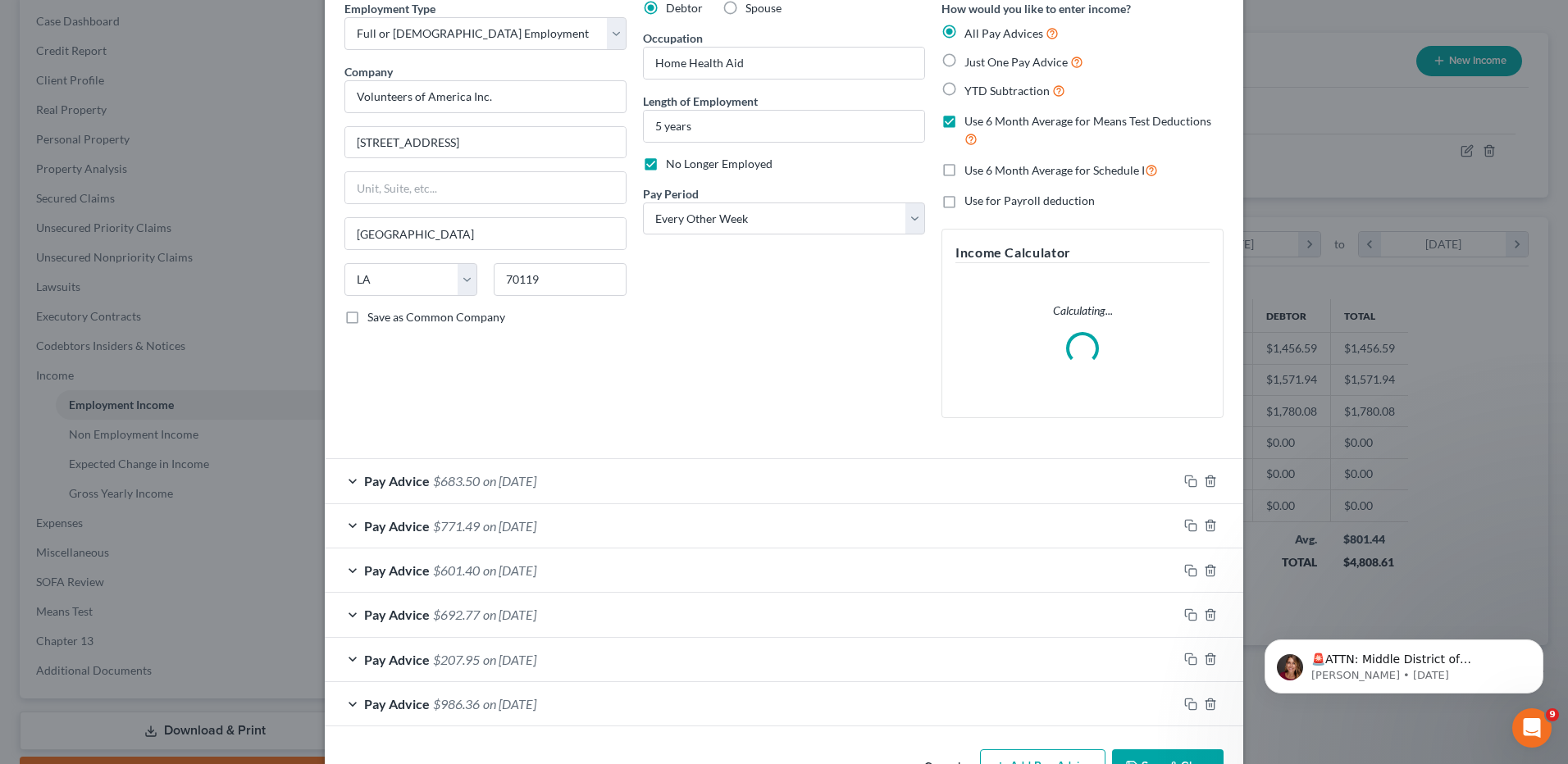
scroll to position [128, 0]
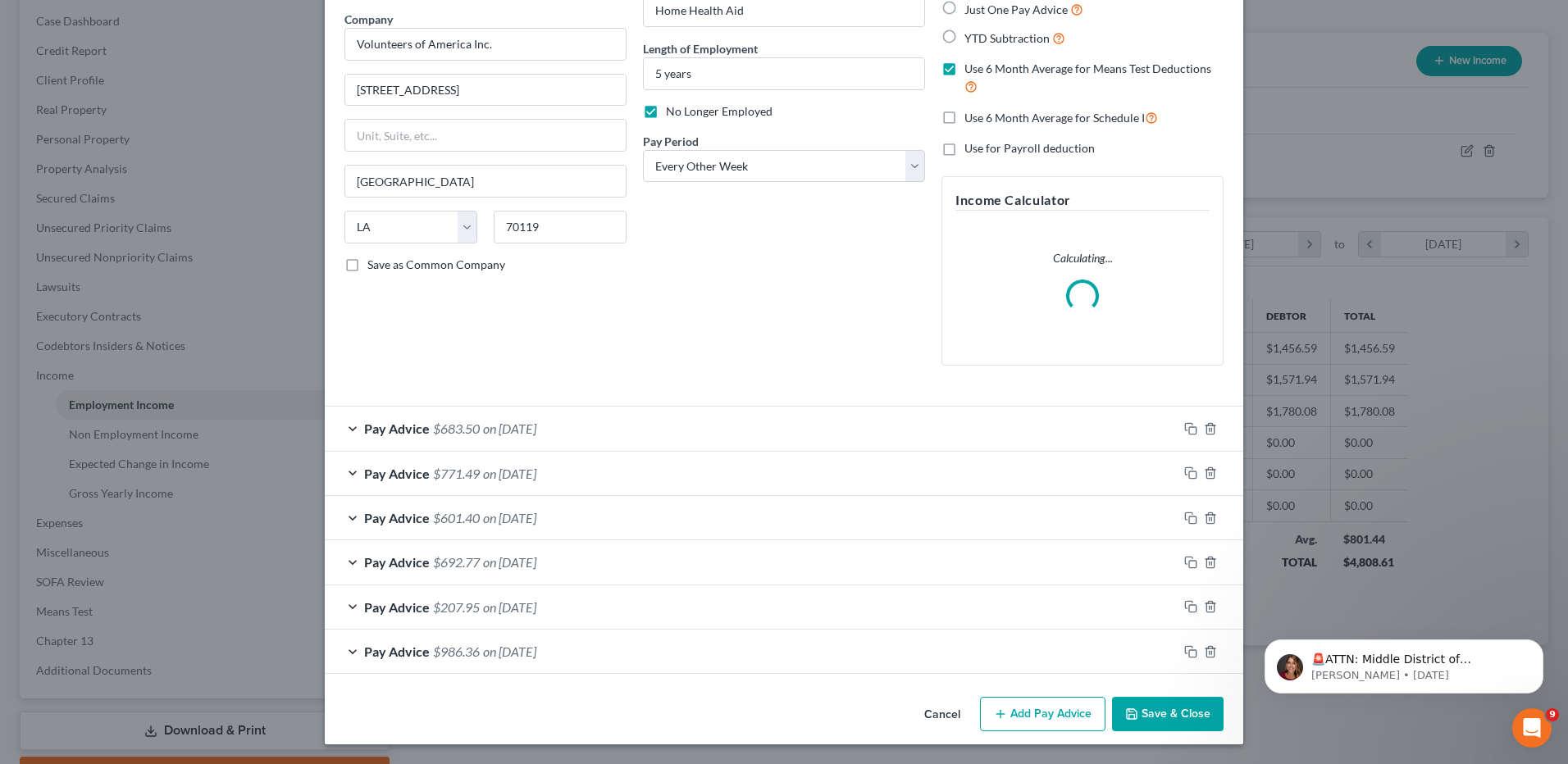
click at [684, 649] on div "Pay Advice $986.36 on [DATE]" at bounding box center [751, 651] width 853 height 43
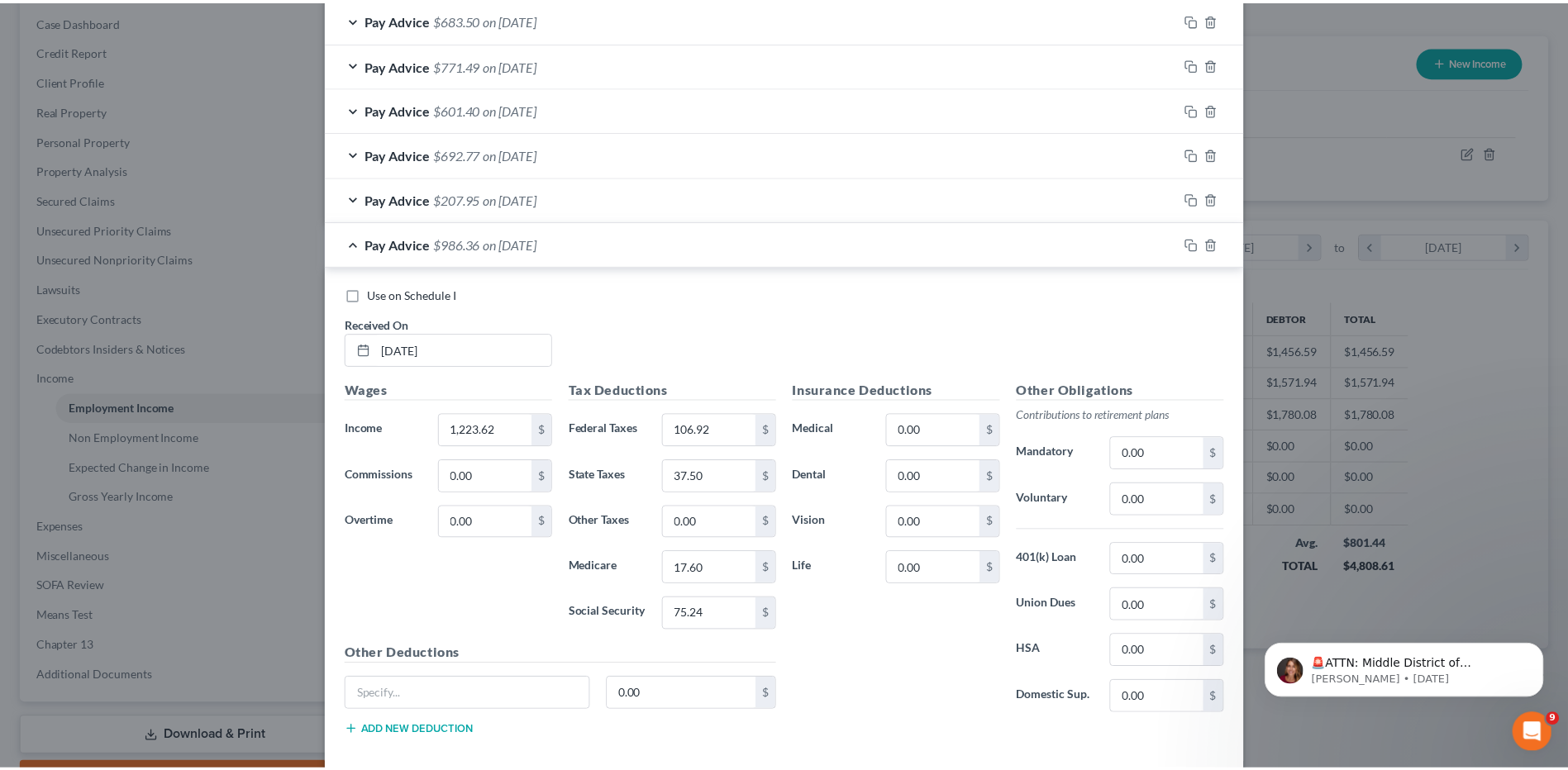
scroll to position [679, 0]
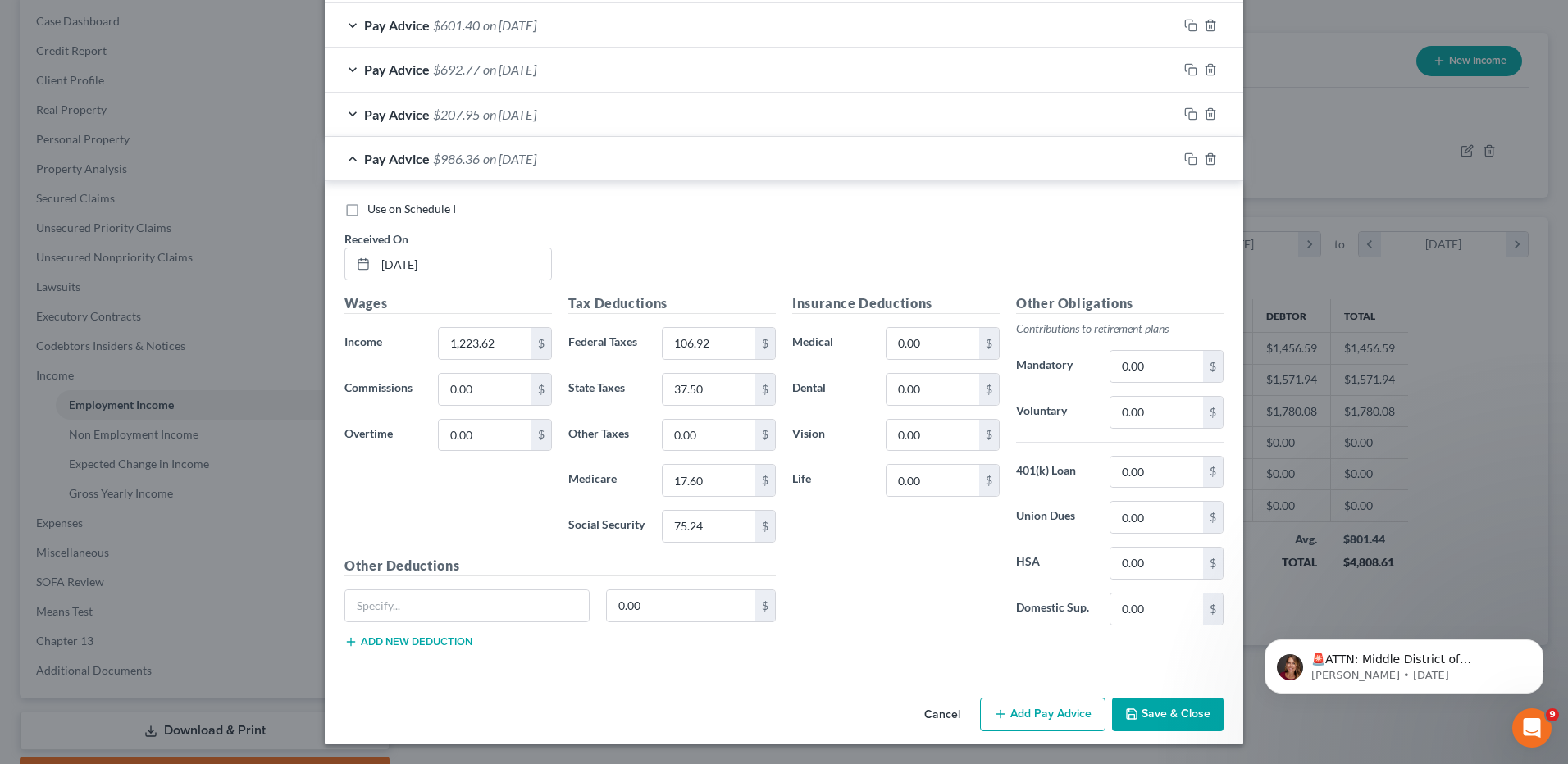
click at [1123, 727] on button "Save & Close" at bounding box center [1167, 715] width 111 height 34
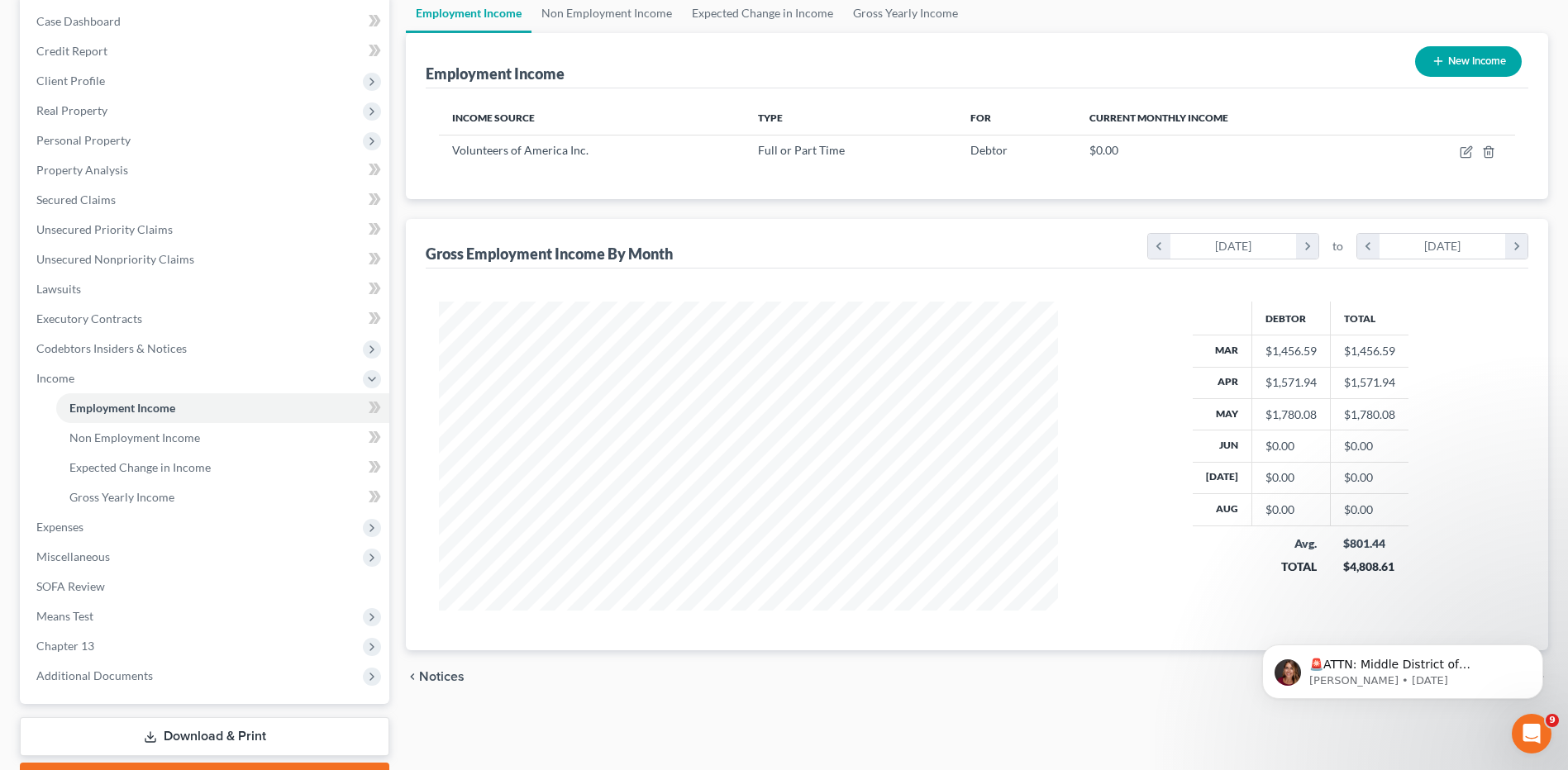
scroll to position [826098, 825874]
drag, startPoint x: 111, startPoint y: 439, endPoint x: 207, endPoint y: 438, distance: 96.0
click at [111, 439] on span "Non Employment Income" at bounding box center [135, 438] width 130 height 14
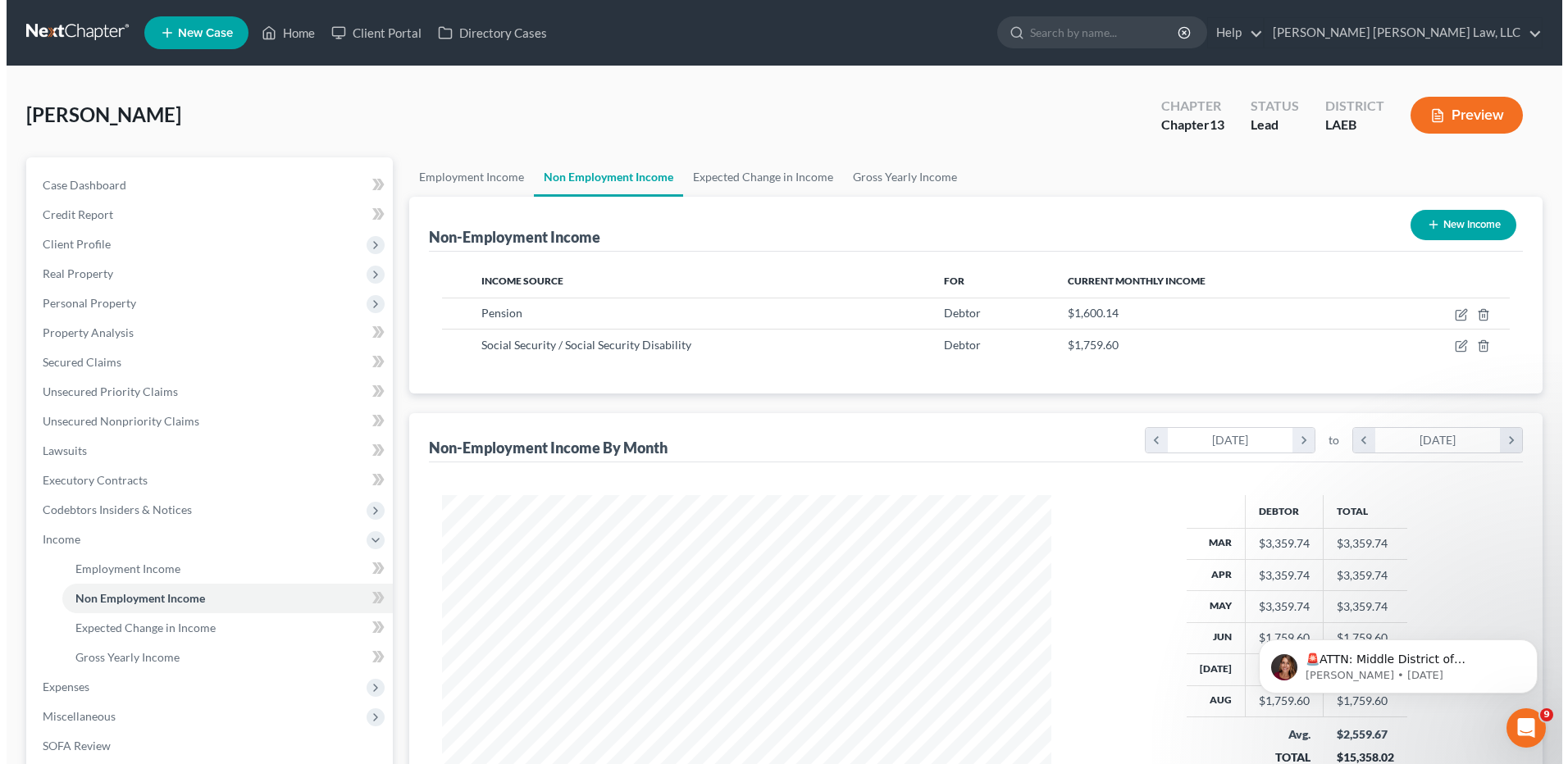
scroll to position [304, 641]
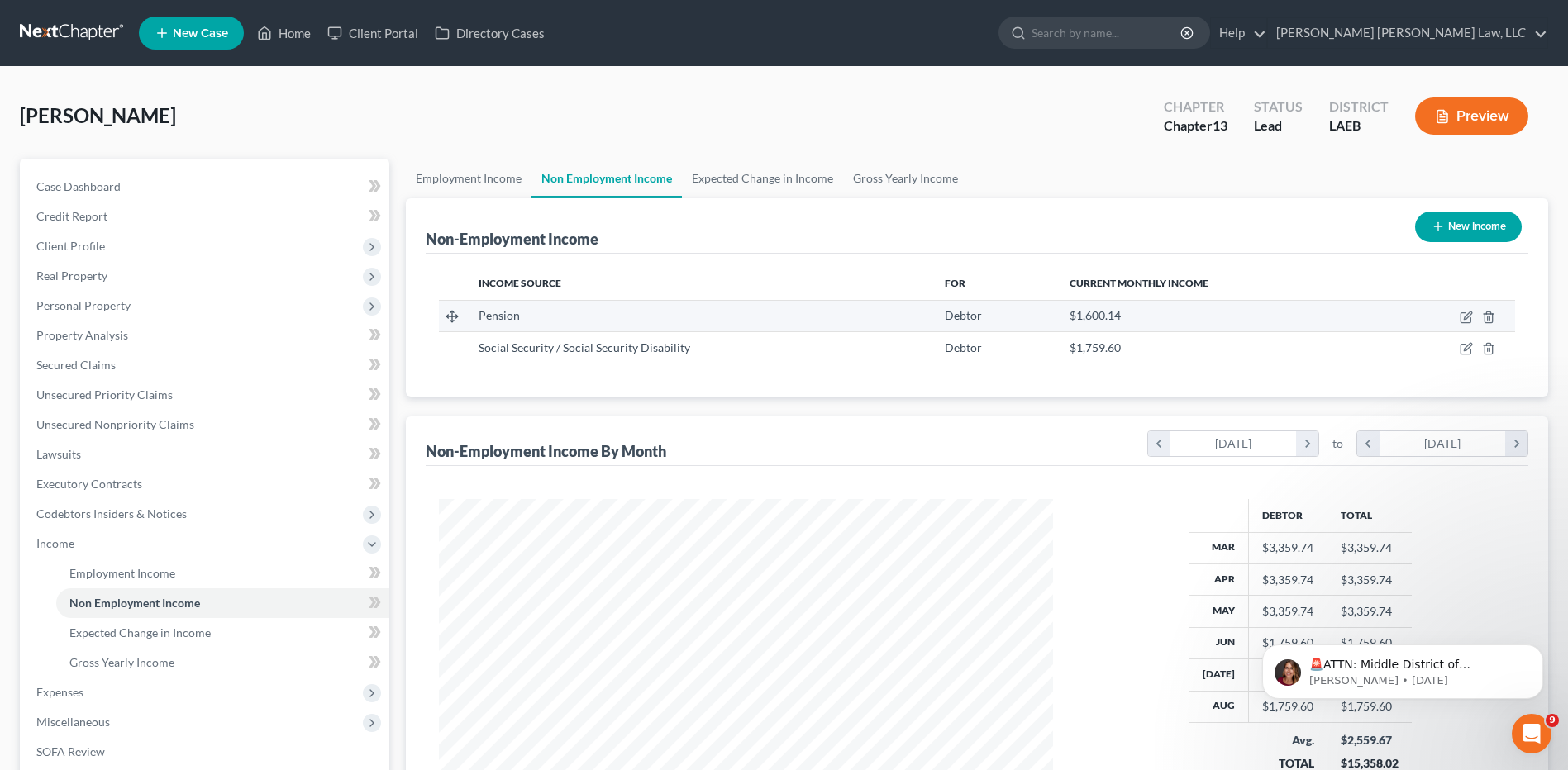
click at [1459, 319] on td at bounding box center [1447, 316] width 135 height 31
click at [1465, 319] on icon "button" at bounding box center [1467, 315] width 8 height 8
select select "2"
select select "0"
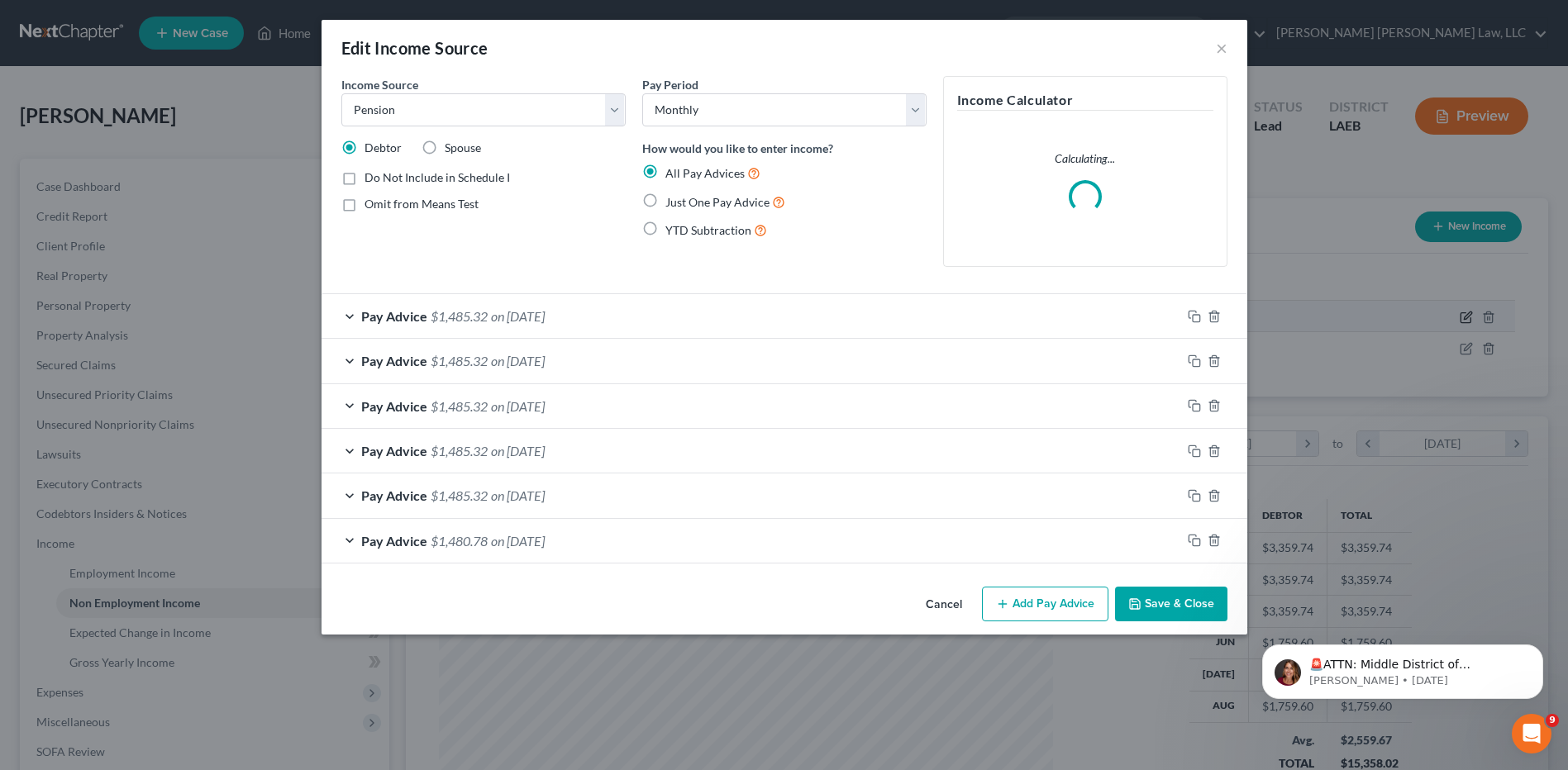
scroll to position [309, 653]
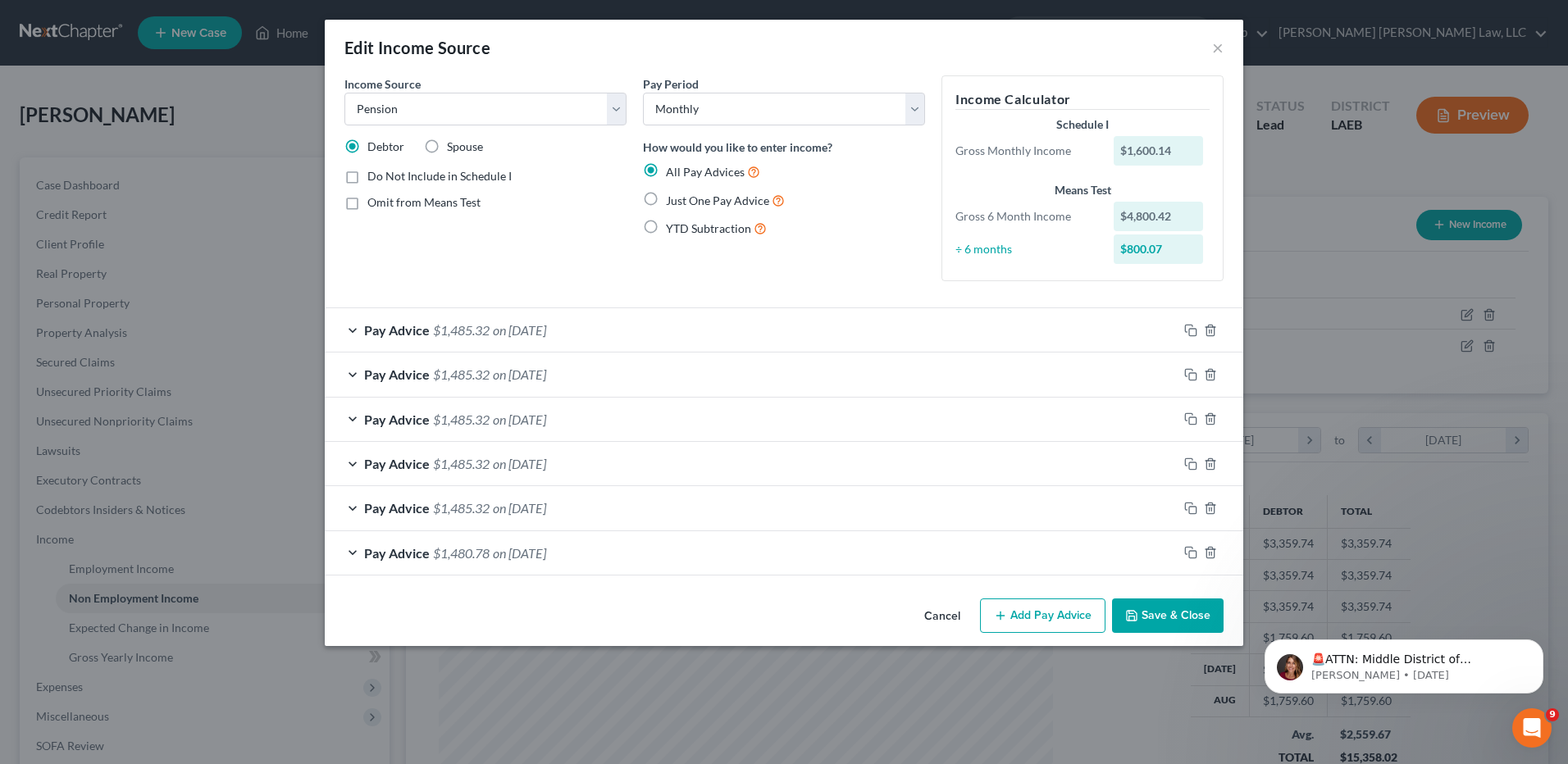
click at [1153, 616] on button "Save & Close" at bounding box center [1167, 616] width 111 height 34
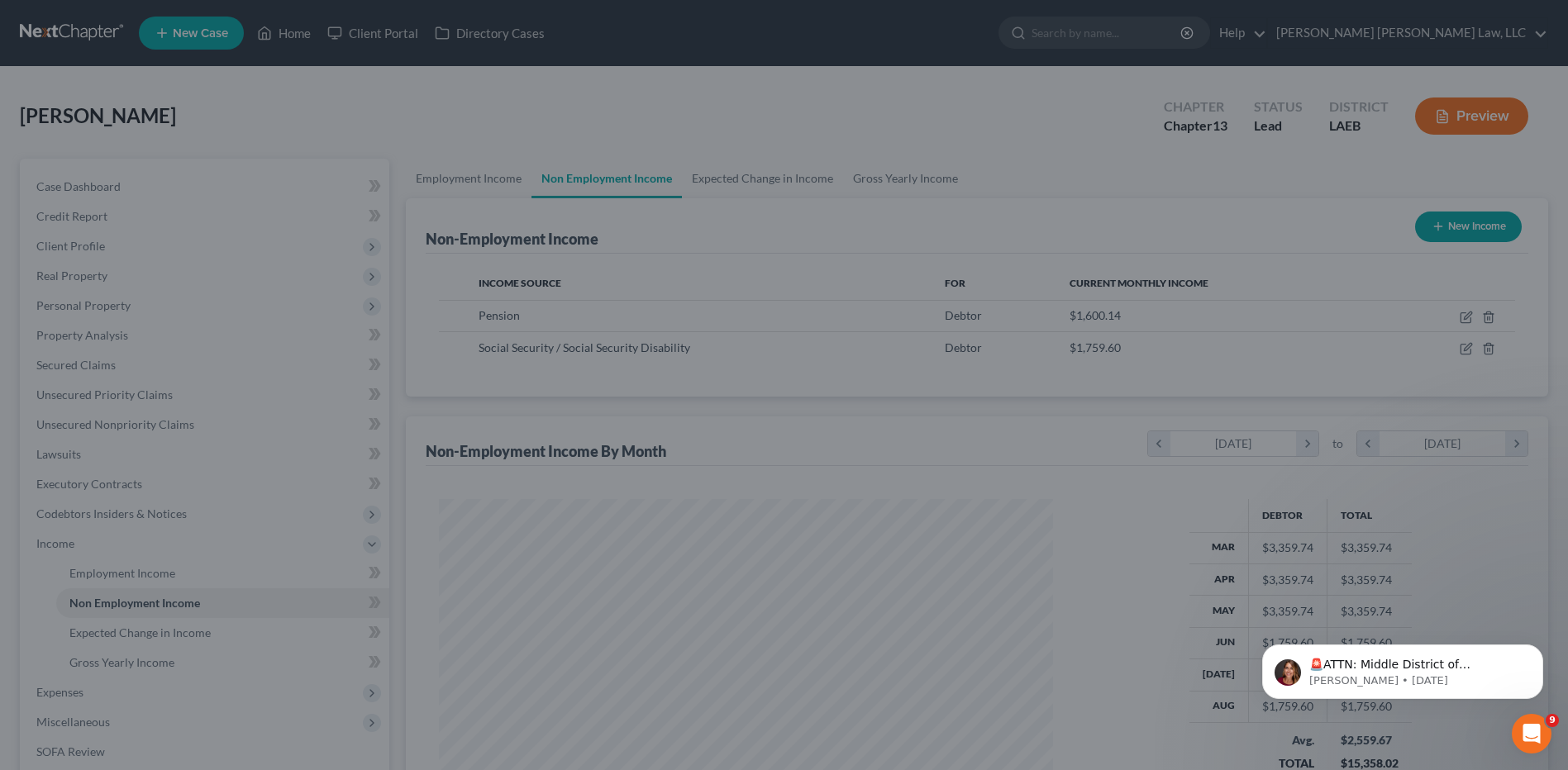
scroll to position [826098, 825874]
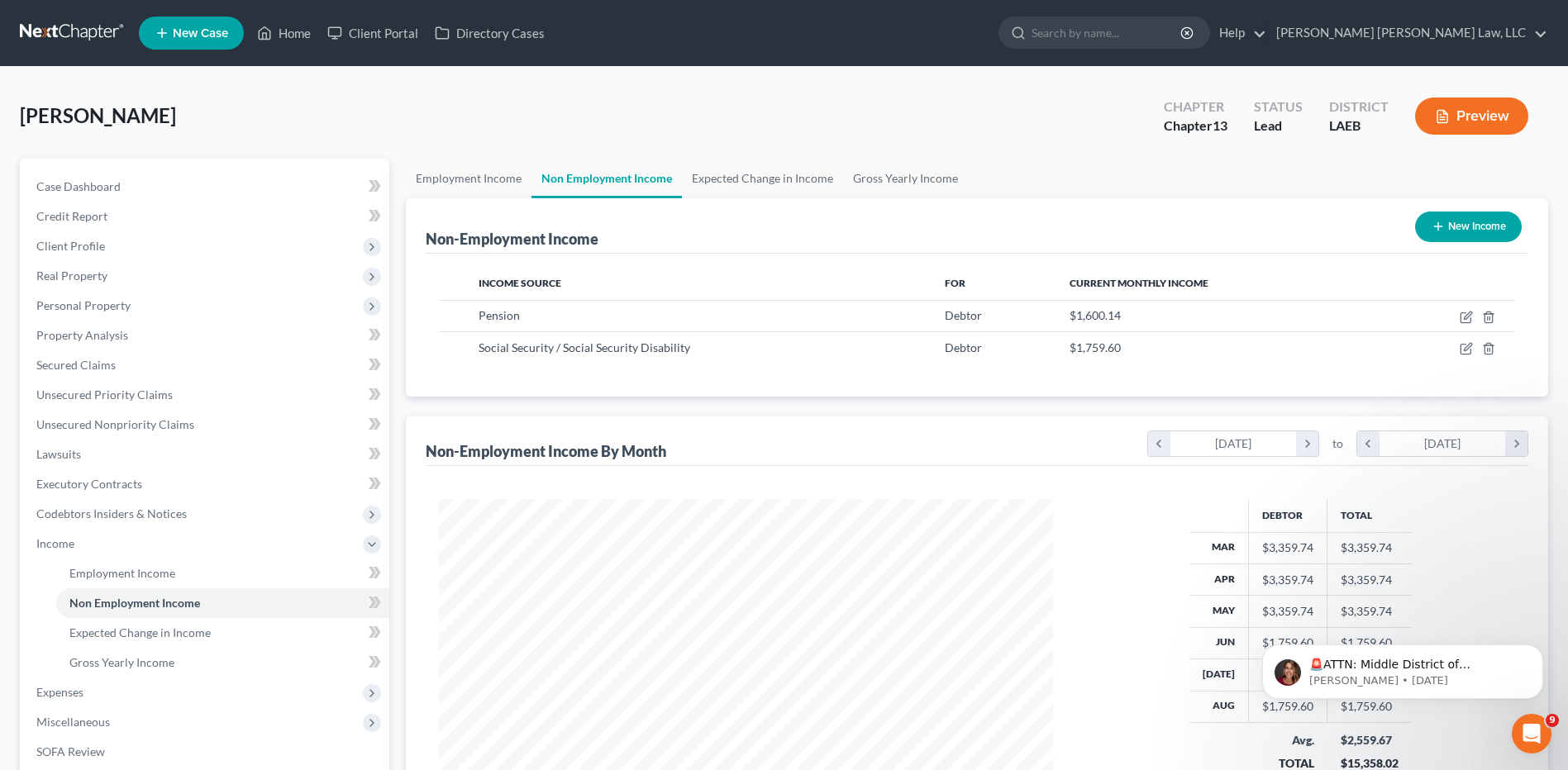
click at [46, 25] on link at bounding box center [73, 33] width 106 height 30
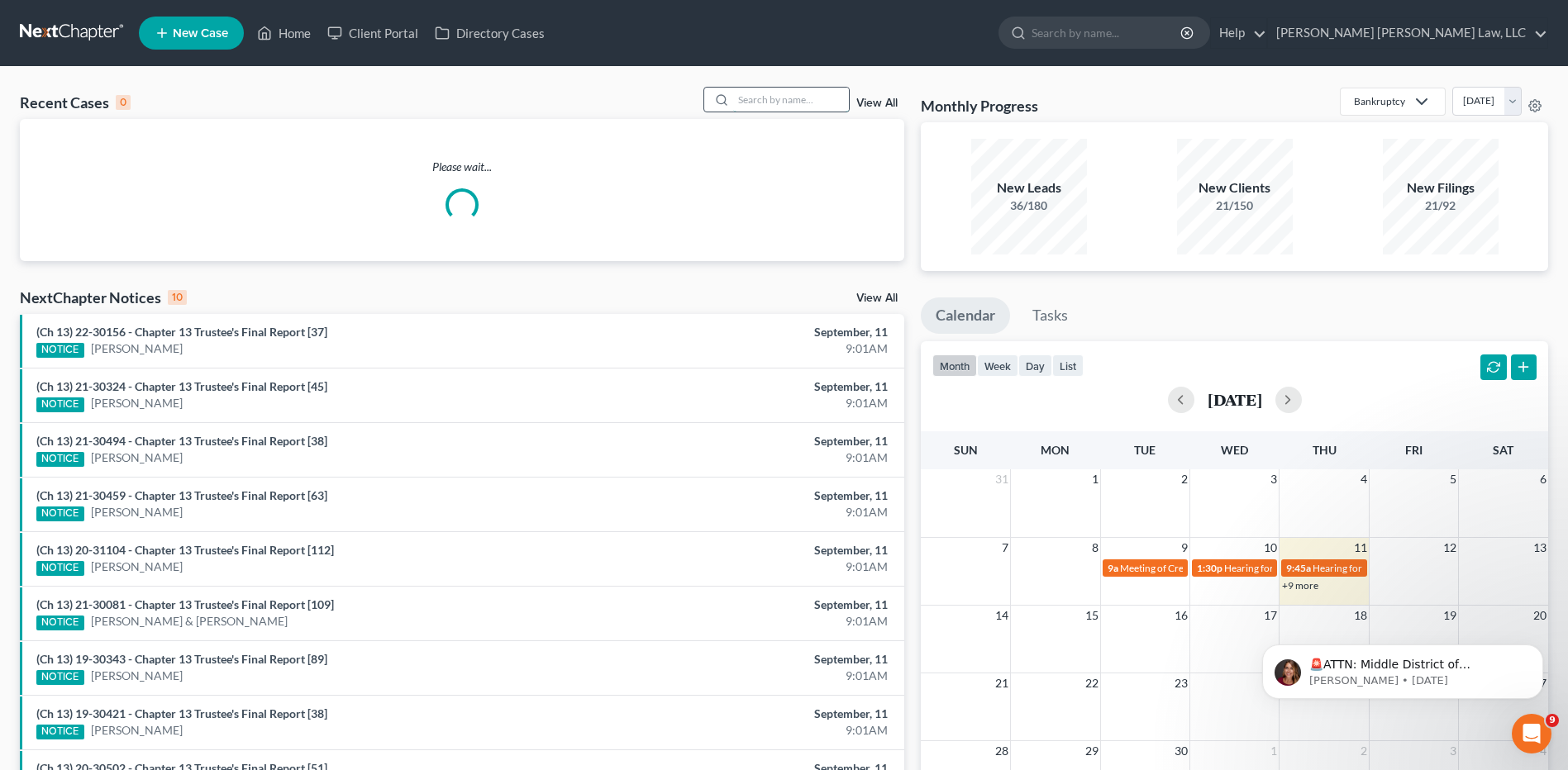
click at [783, 100] on input "search" at bounding box center [790, 100] width 115 height 24
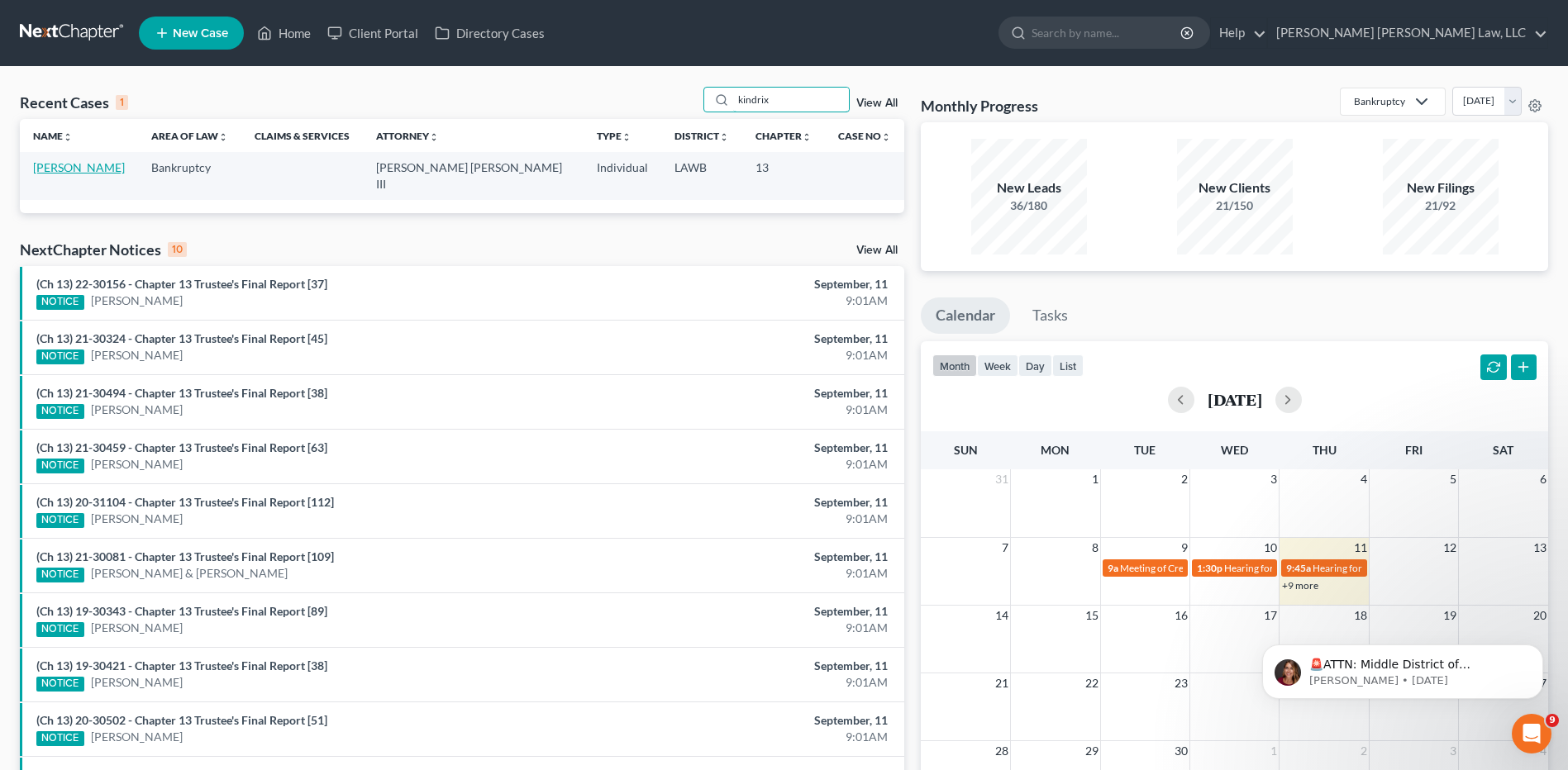
type input "kindrix"
click at [89, 168] on link "Kindrix, Larry" at bounding box center [79, 168] width 92 height 14
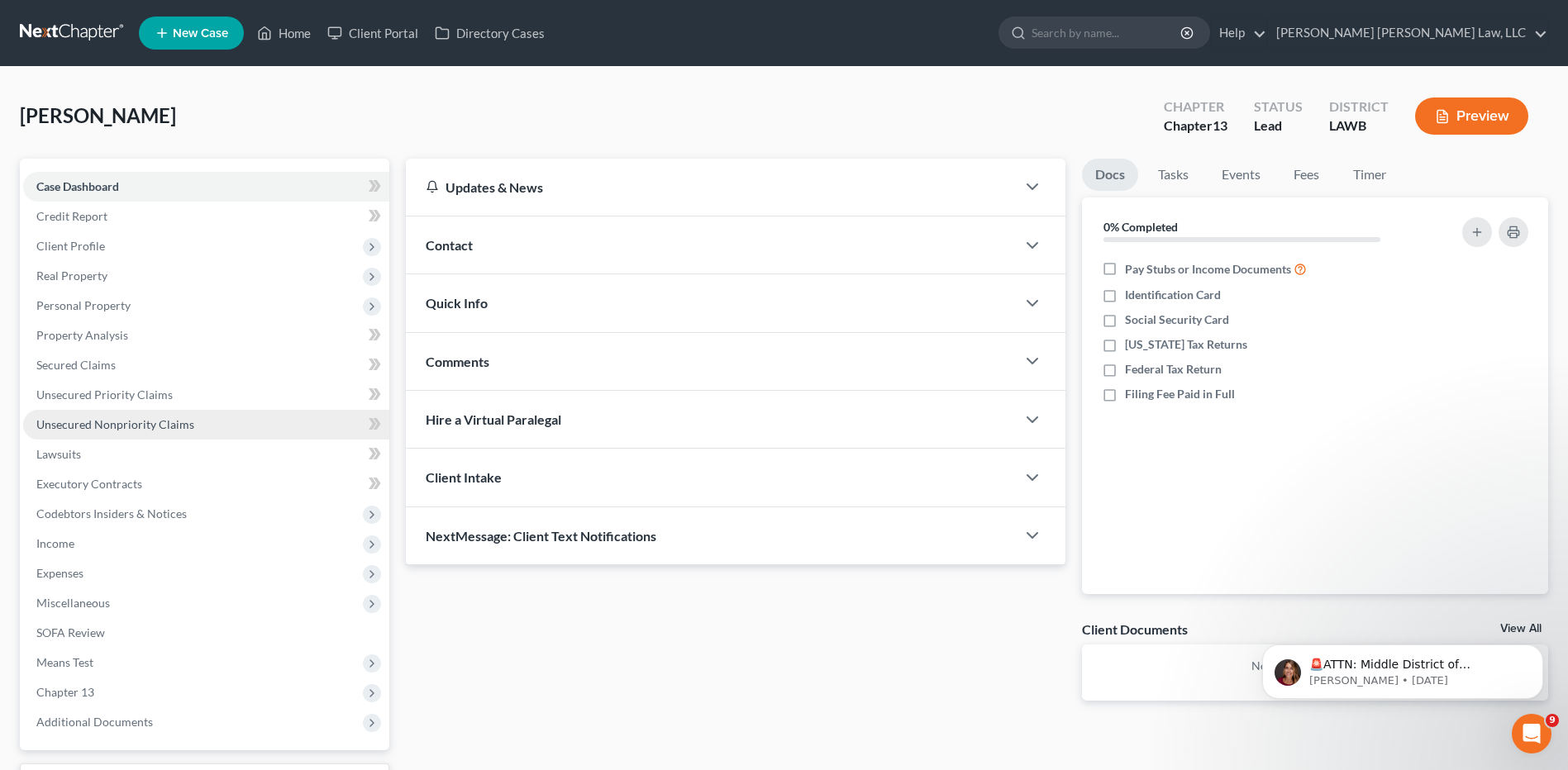
click at [73, 418] on span "Unsecured Nonpriority Claims" at bounding box center [115, 424] width 158 height 14
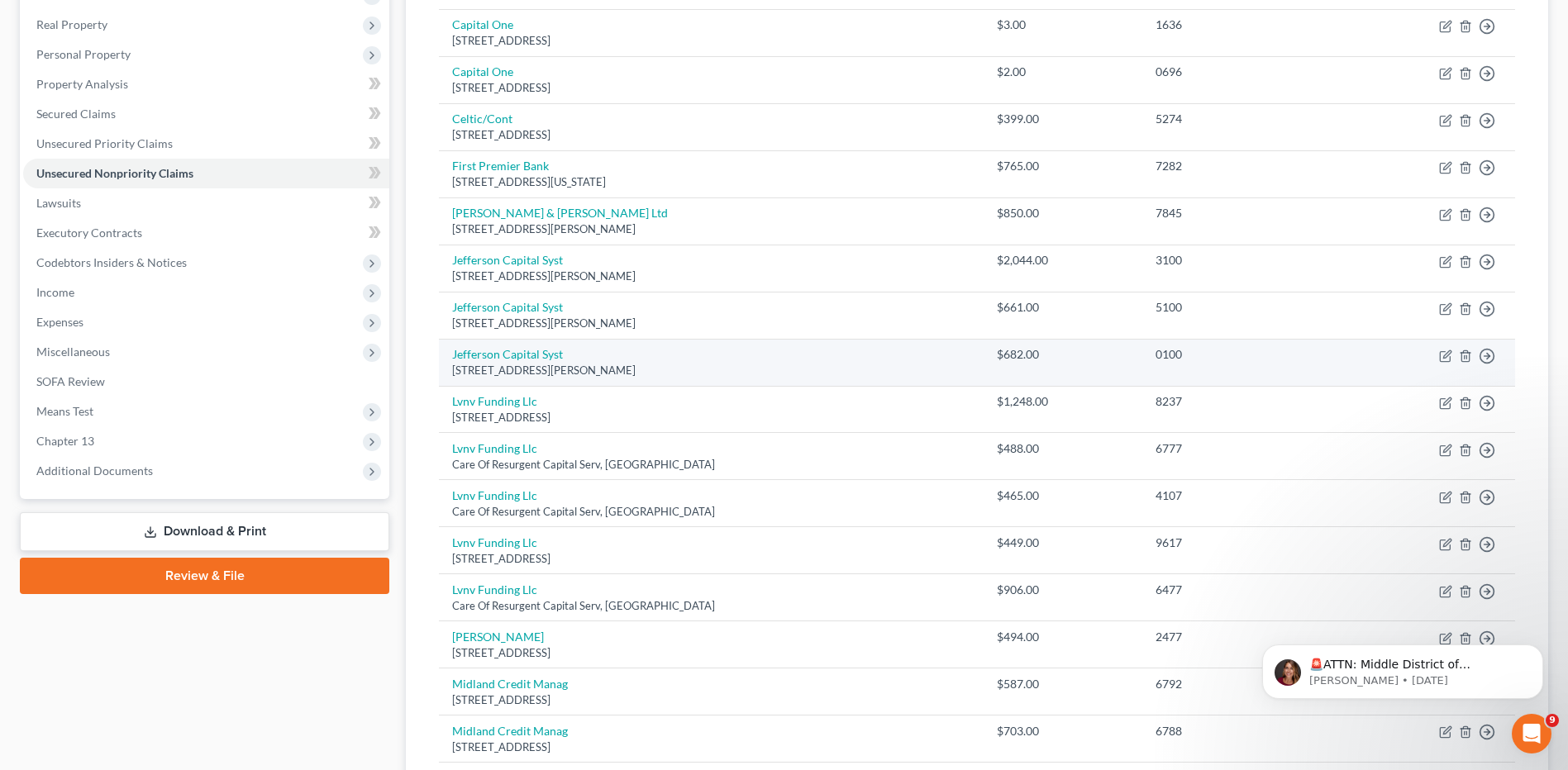
scroll to position [43, 0]
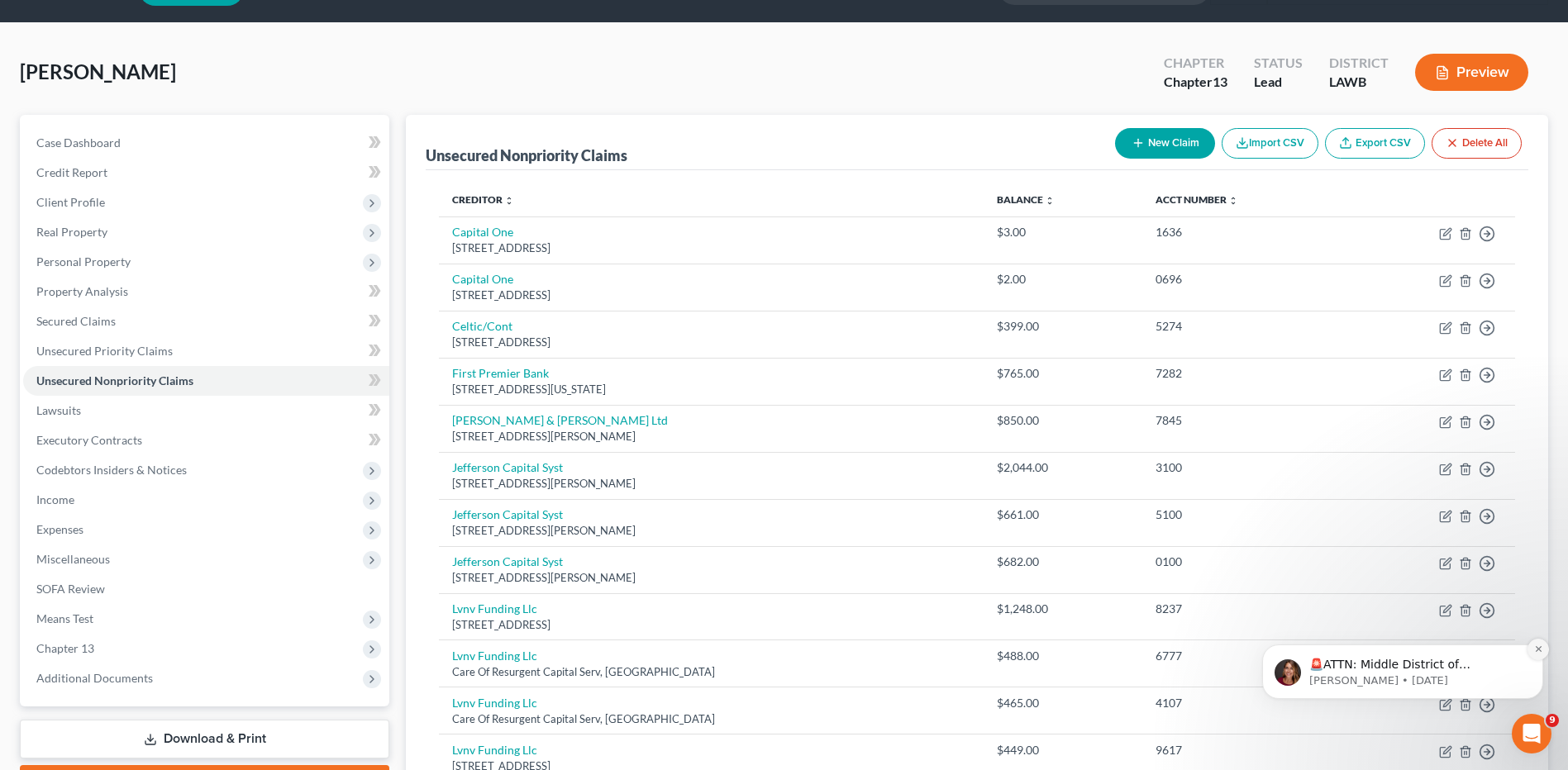
click at [1540, 648] on icon "Dismiss notification" at bounding box center [1538, 649] width 9 height 9
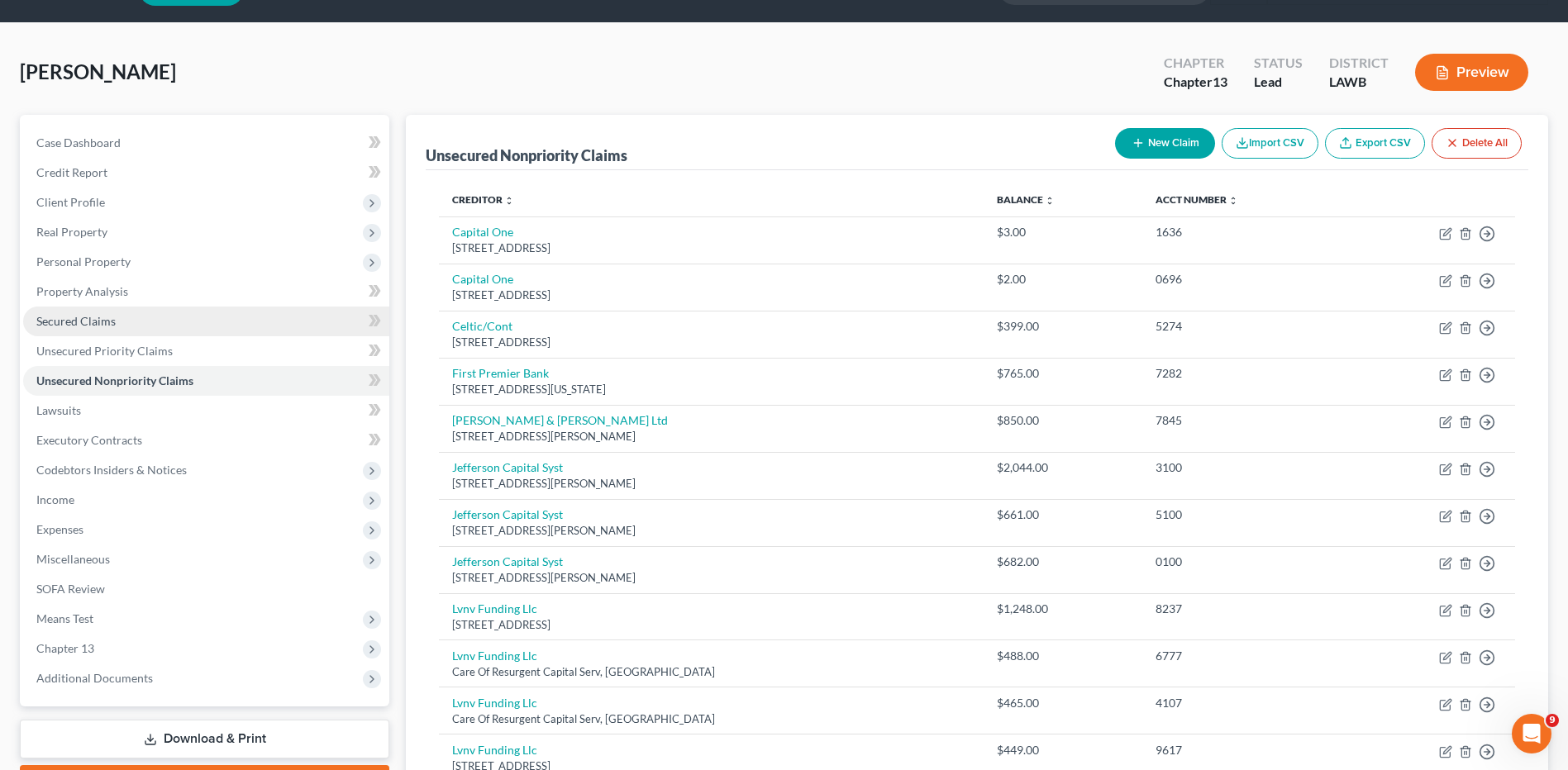
click at [66, 311] on link "Secured Claims" at bounding box center [207, 321] width 366 height 30
